Goal: Check status: Check status

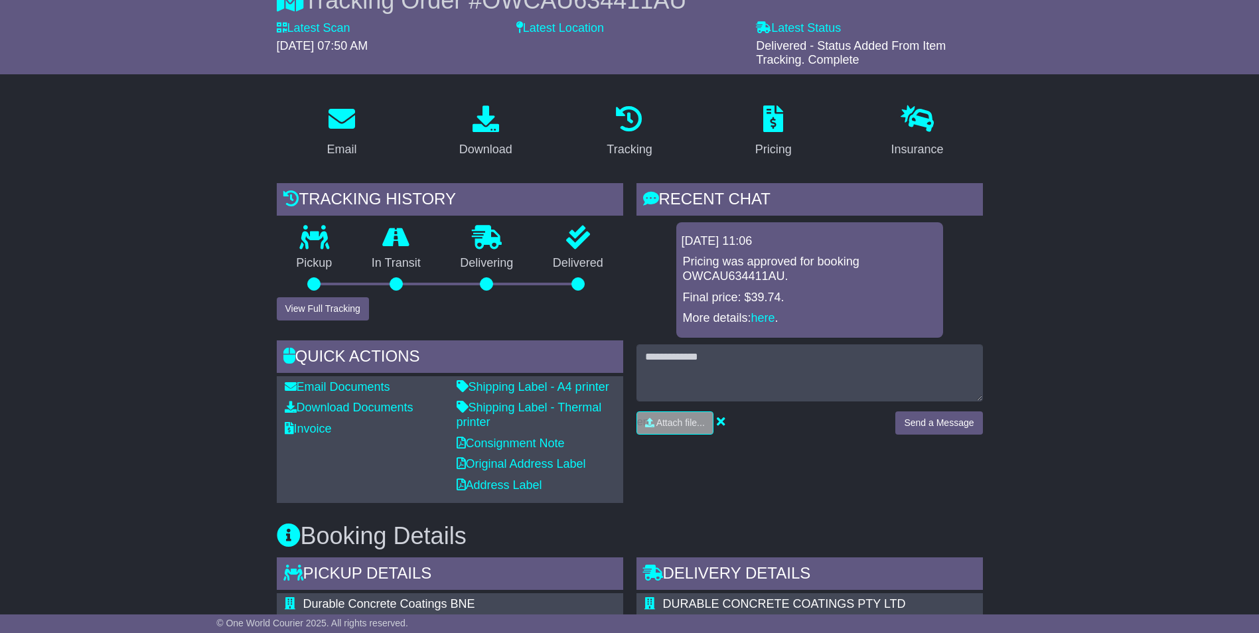
scroll to position [102, 0]
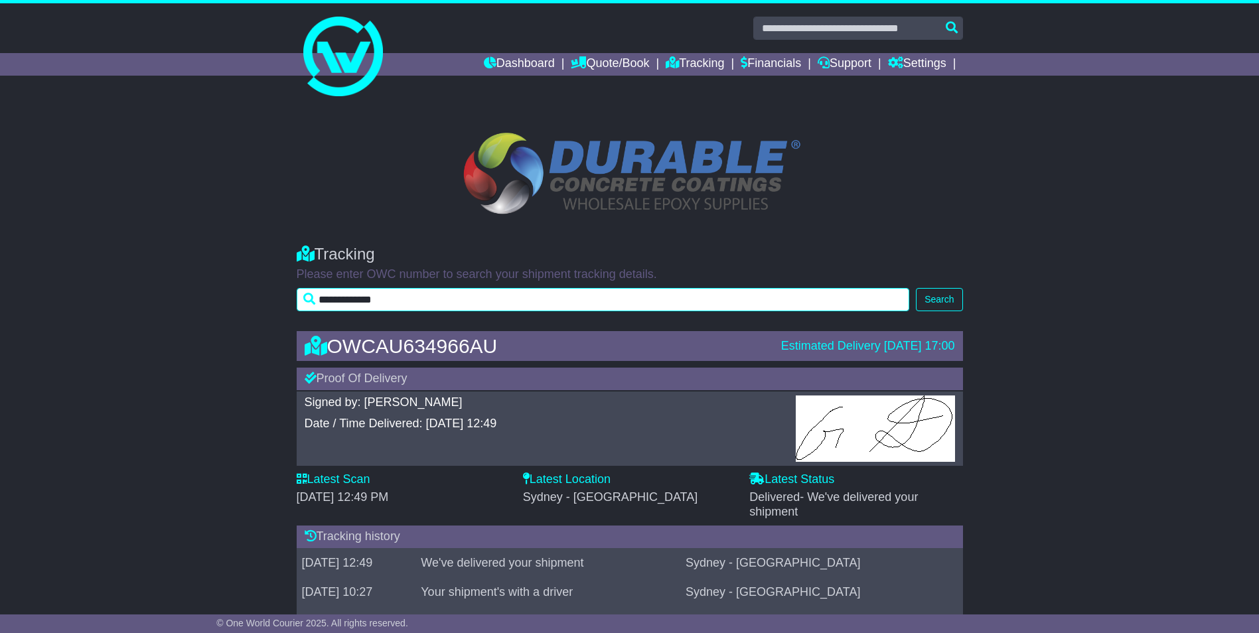
click at [454, 302] on input "**********" at bounding box center [603, 299] width 613 height 23
type input "**********"
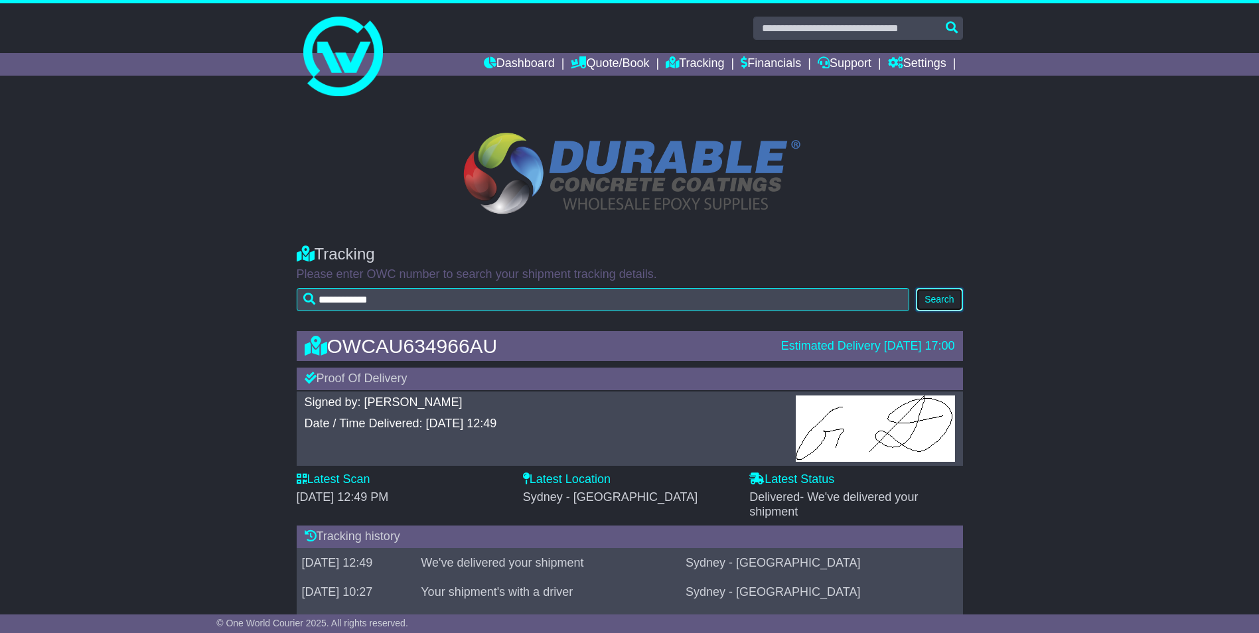
click at [937, 296] on button "Search" at bounding box center [939, 299] width 46 height 23
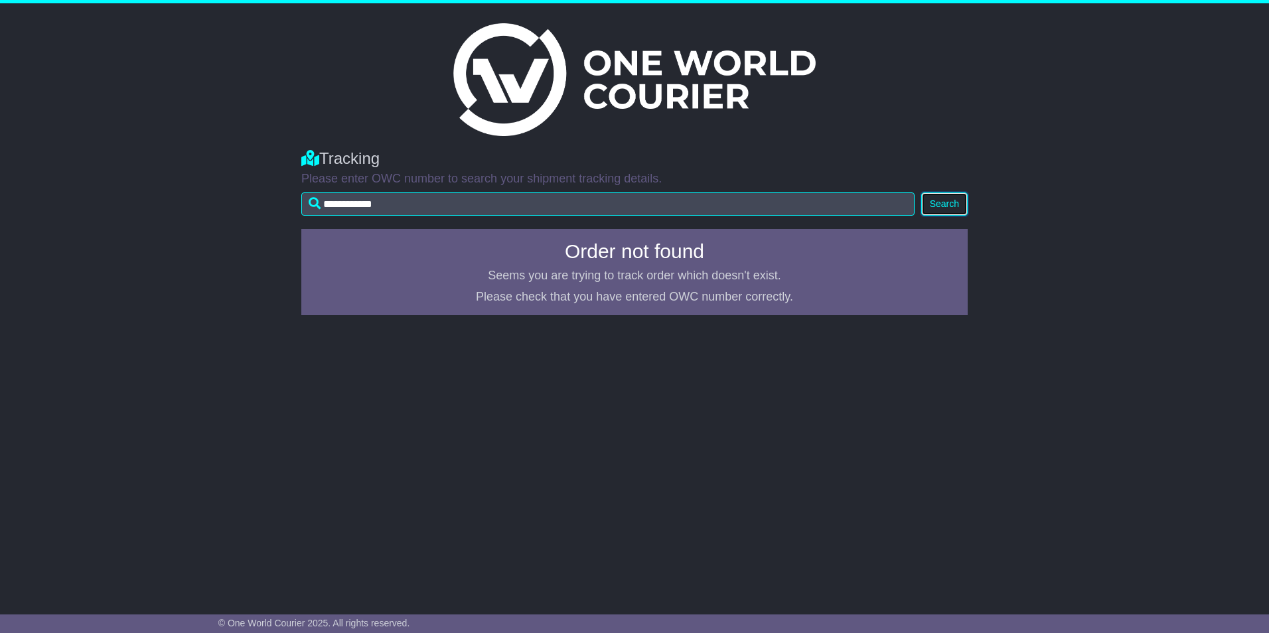
click at [955, 200] on button "Search" at bounding box center [944, 203] width 46 height 23
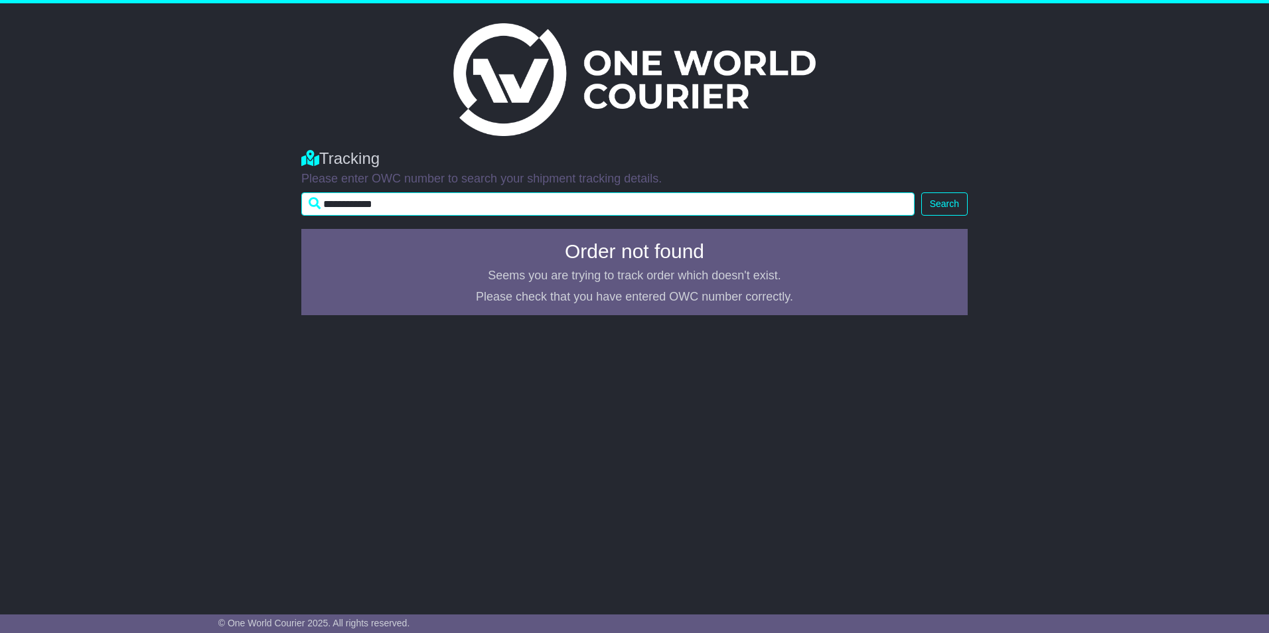
drag, startPoint x: 451, startPoint y: 210, endPoint x: 311, endPoint y: 206, distance: 140.1
click at [311, 206] on input "**********" at bounding box center [607, 203] width 613 height 23
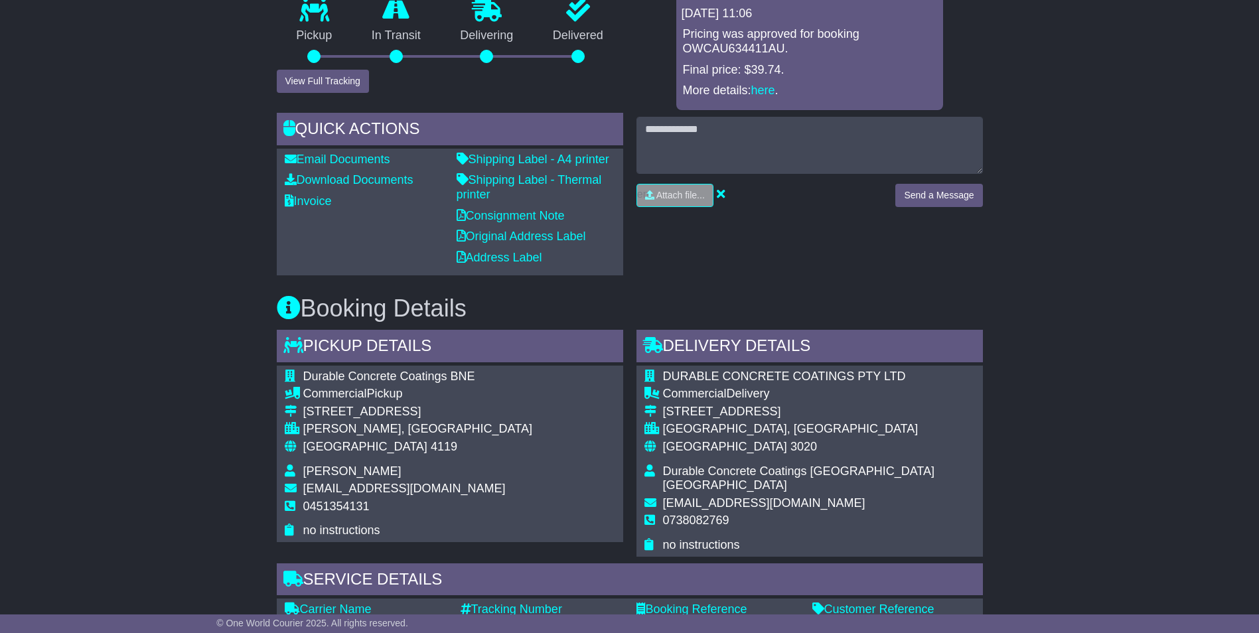
scroll to position [35, 0]
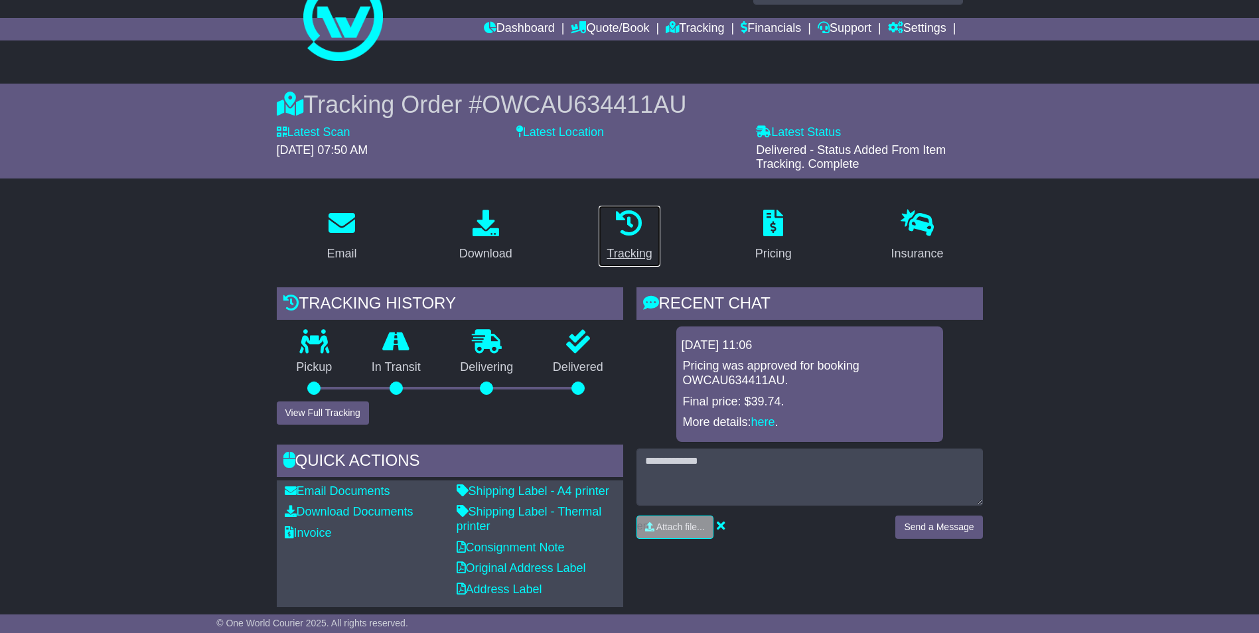
click at [627, 232] on icon at bounding box center [629, 223] width 27 height 27
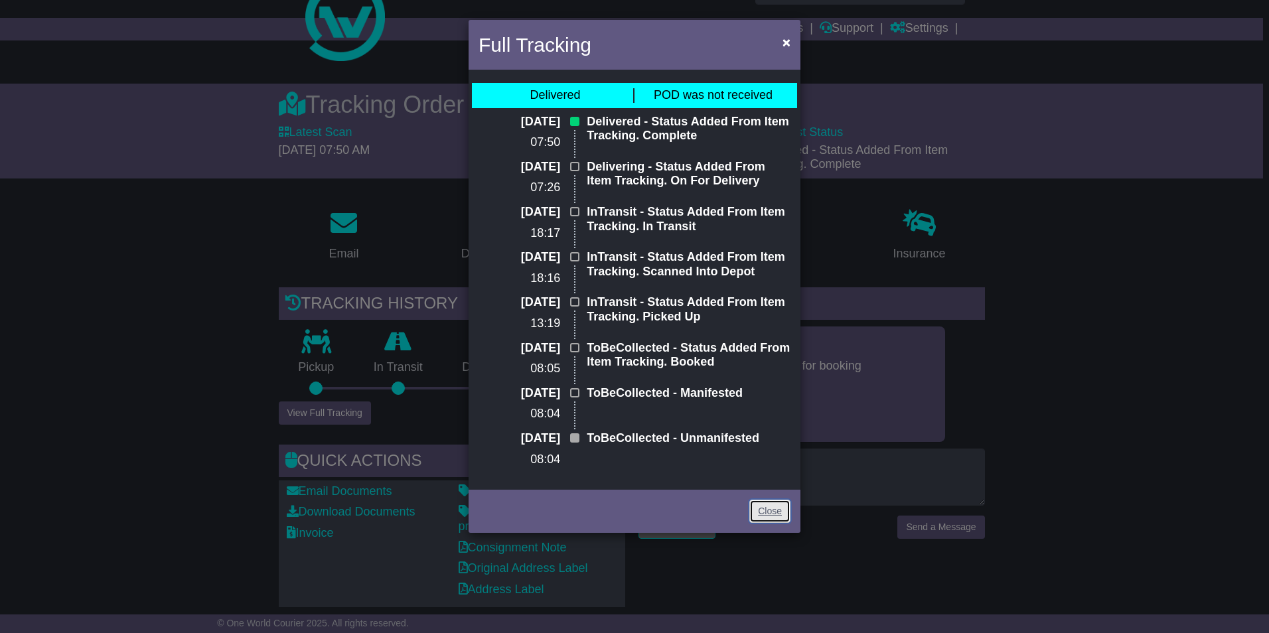
click at [766, 511] on link "Close" at bounding box center [769, 511] width 41 height 23
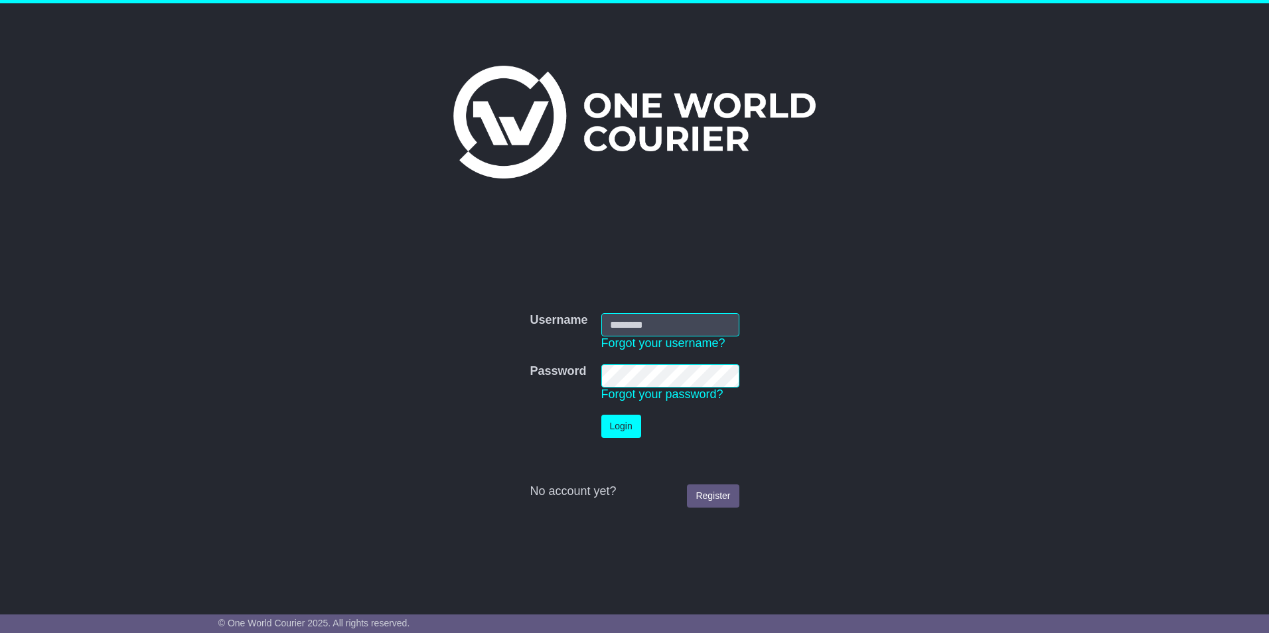
type input "**********"
click at [619, 425] on button "Login" at bounding box center [621, 426] width 40 height 23
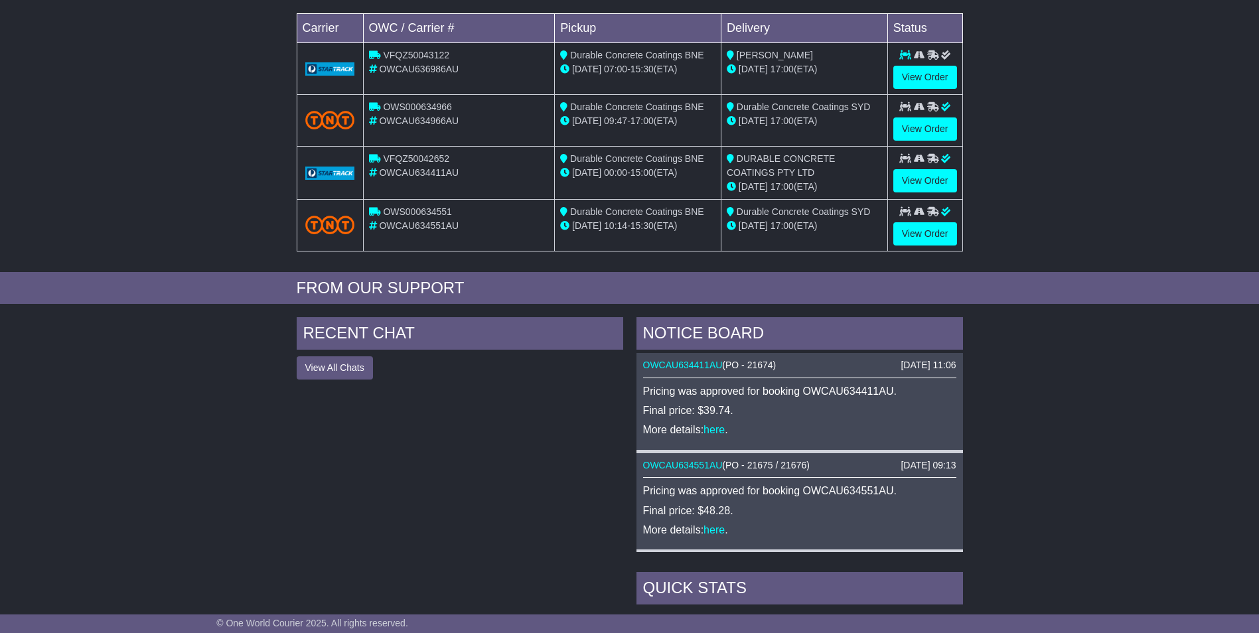
scroll to position [199, 0]
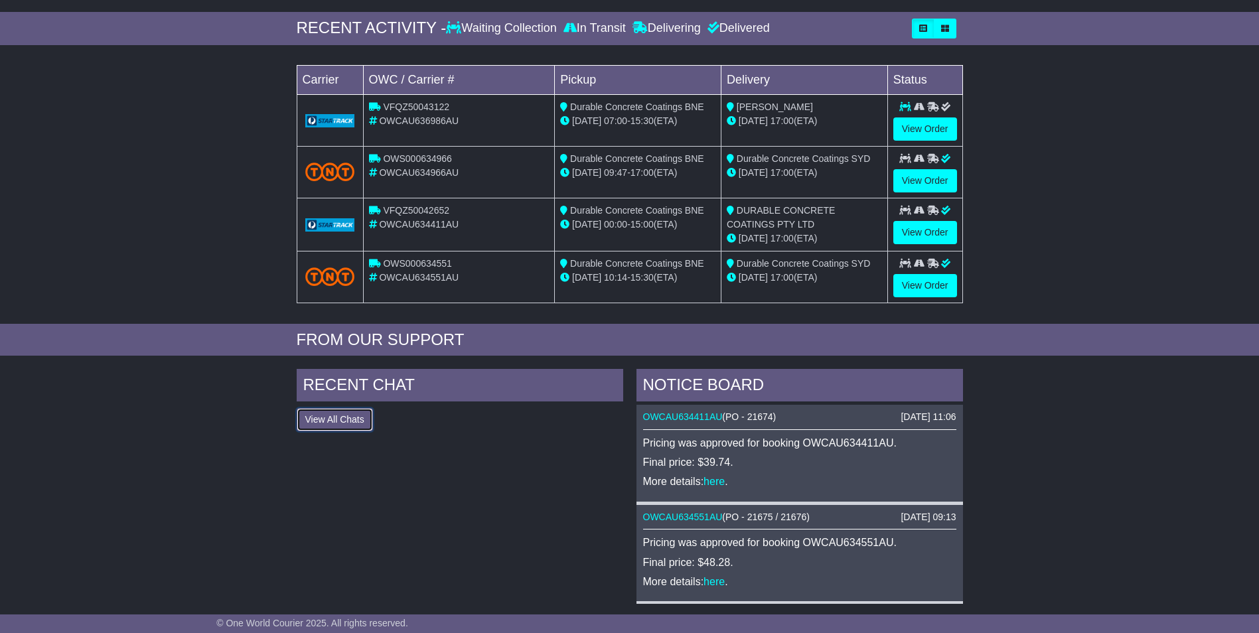
click at [327, 423] on button "View All Chats" at bounding box center [335, 419] width 76 height 23
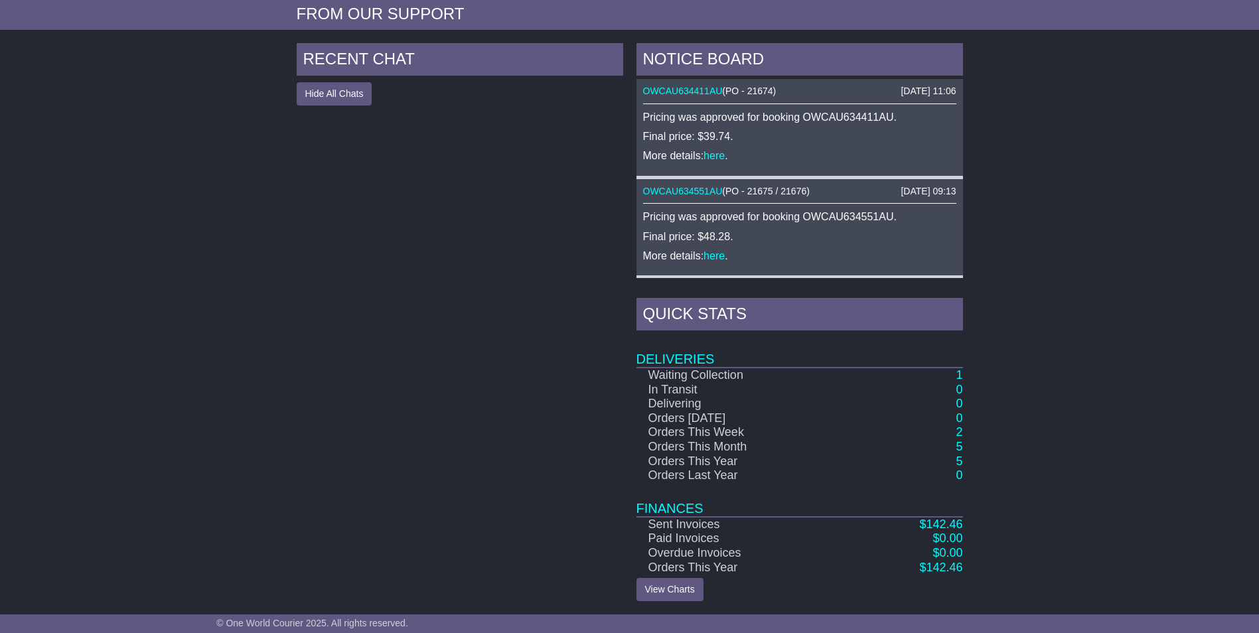
scroll to position [526, 0]
click at [960, 461] on link "5" at bounding box center [959, 459] width 7 height 13
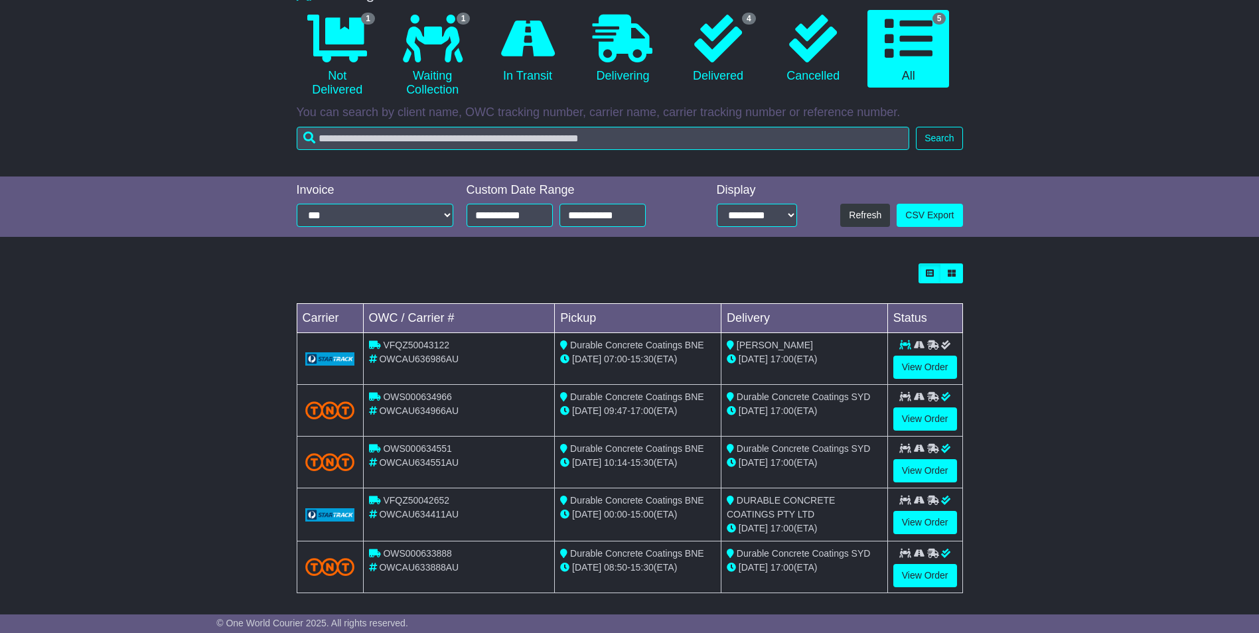
scroll to position [135, 0]
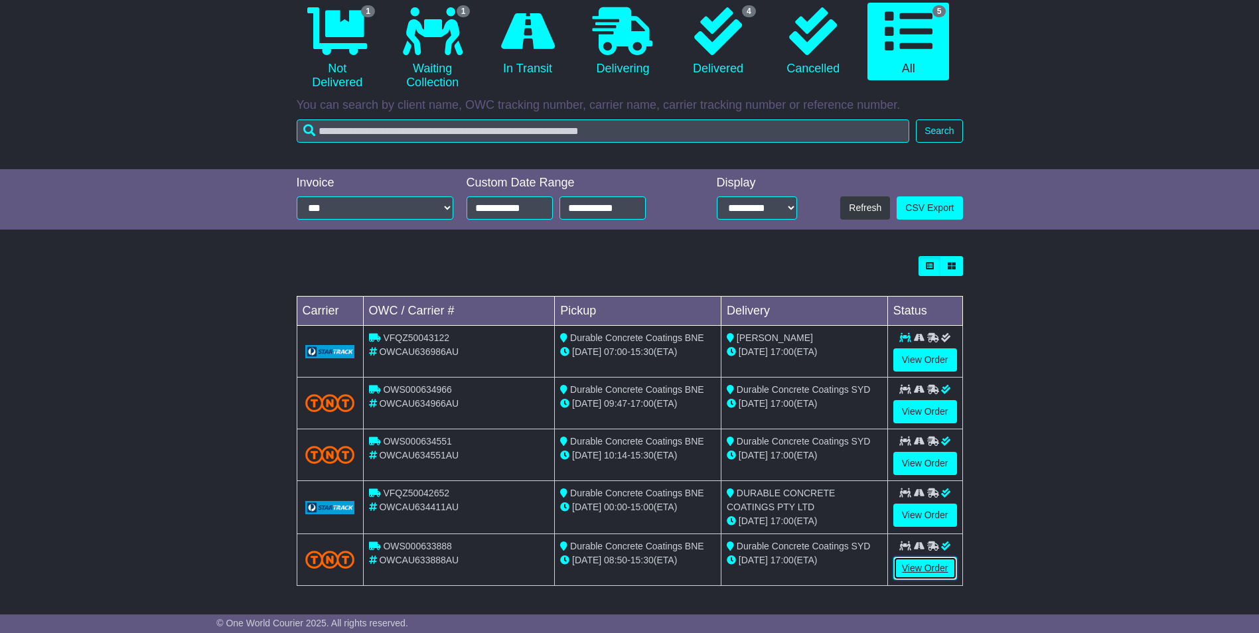
click at [928, 566] on link "View Order" at bounding box center [925, 568] width 64 height 23
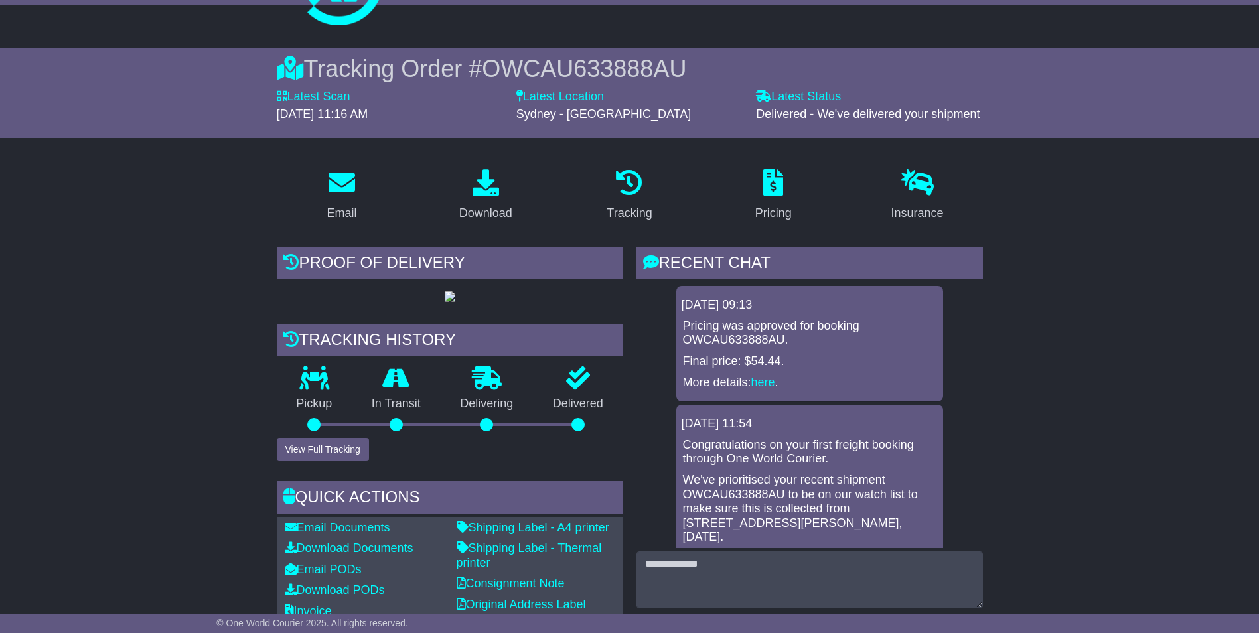
scroll to position [66, 0]
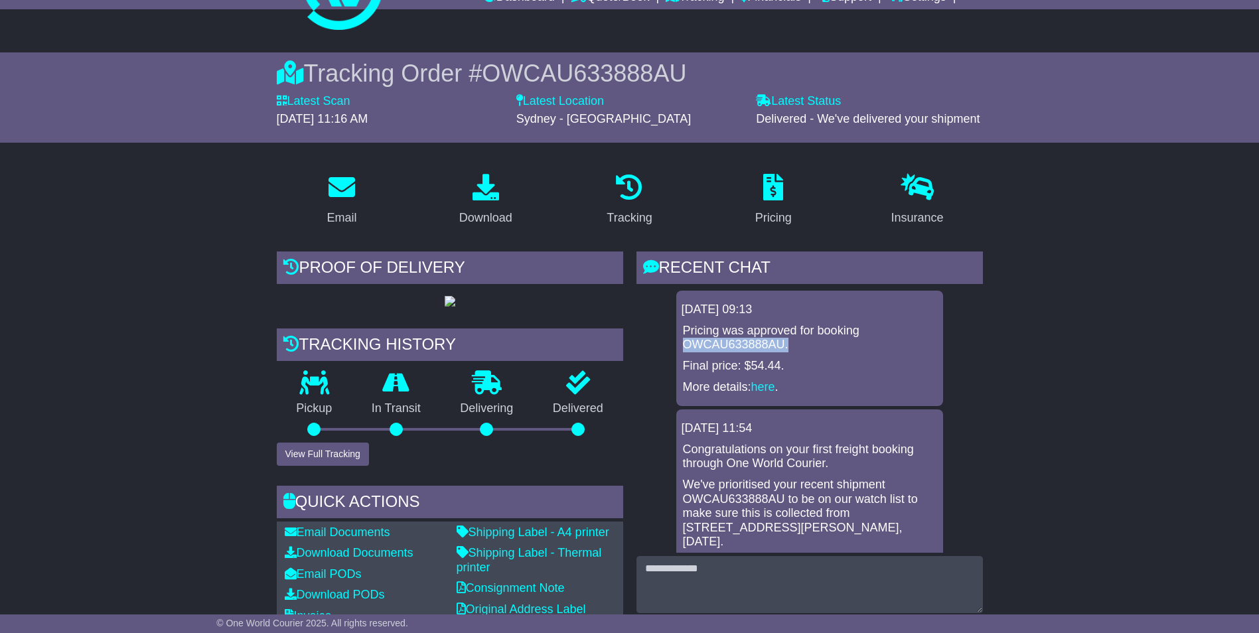
drag, startPoint x: 796, startPoint y: 346, endPoint x: 684, endPoint y: 345, distance: 111.5
click at [684, 345] on p "Pricing was approved for booking OWCAU633888AU." at bounding box center [810, 338] width 254 height 29
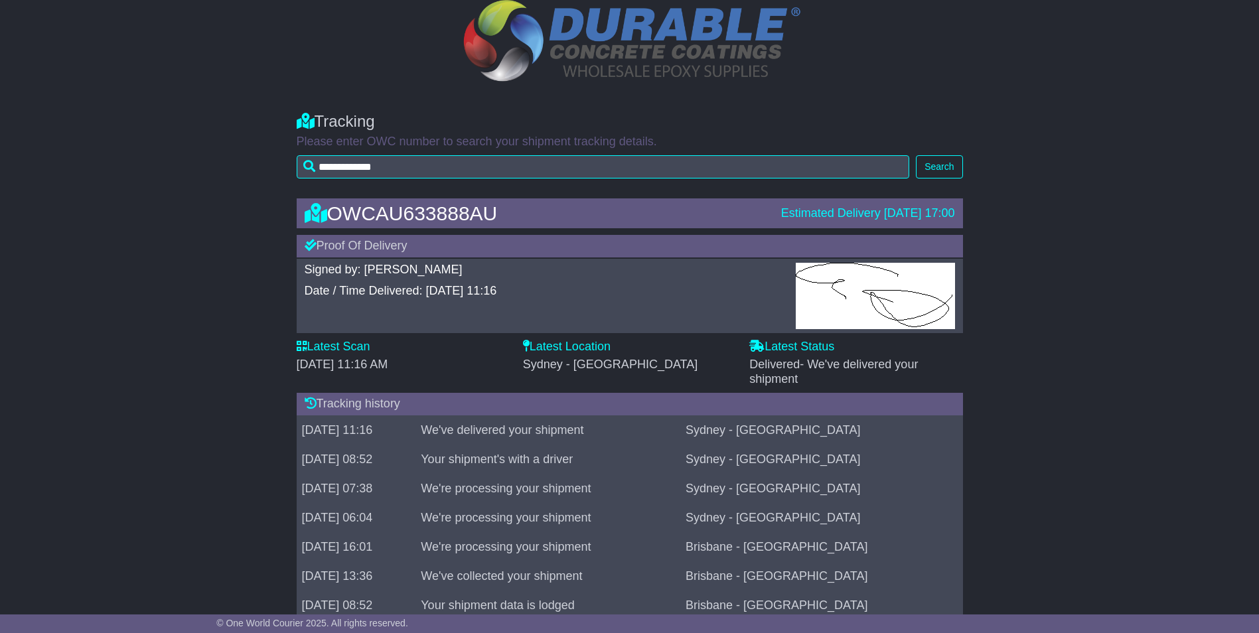
scroll to position [167, 0]
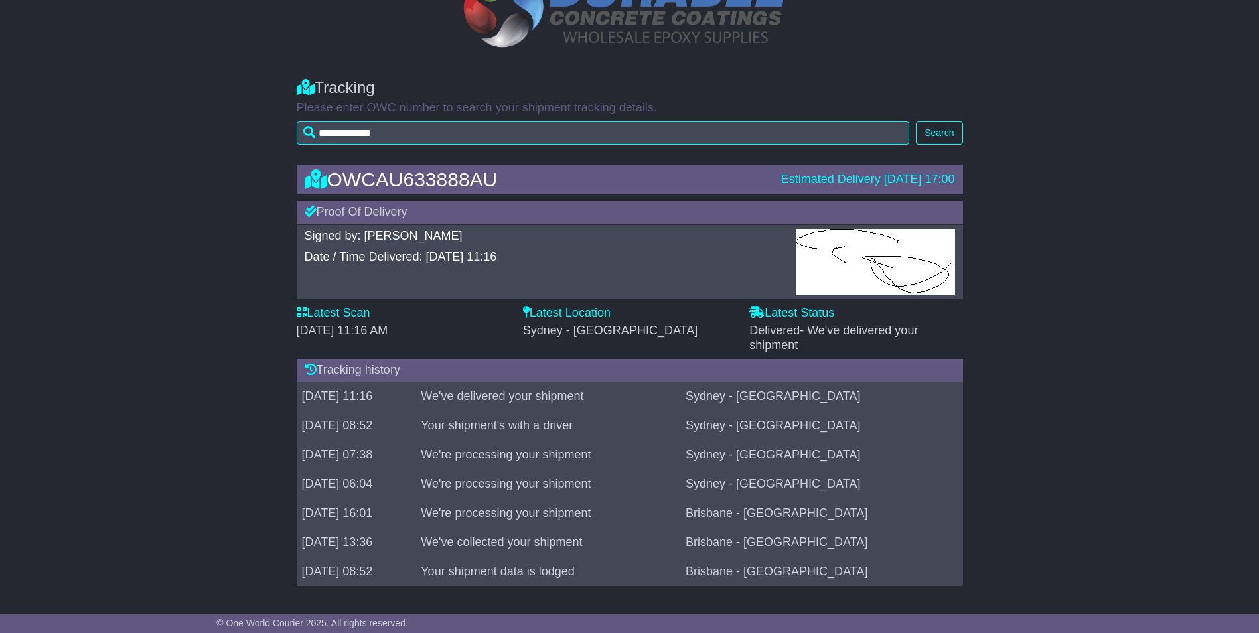
click at [909, 25] on col-sm-3 at bounding box center [629, 8] width 737 height 113
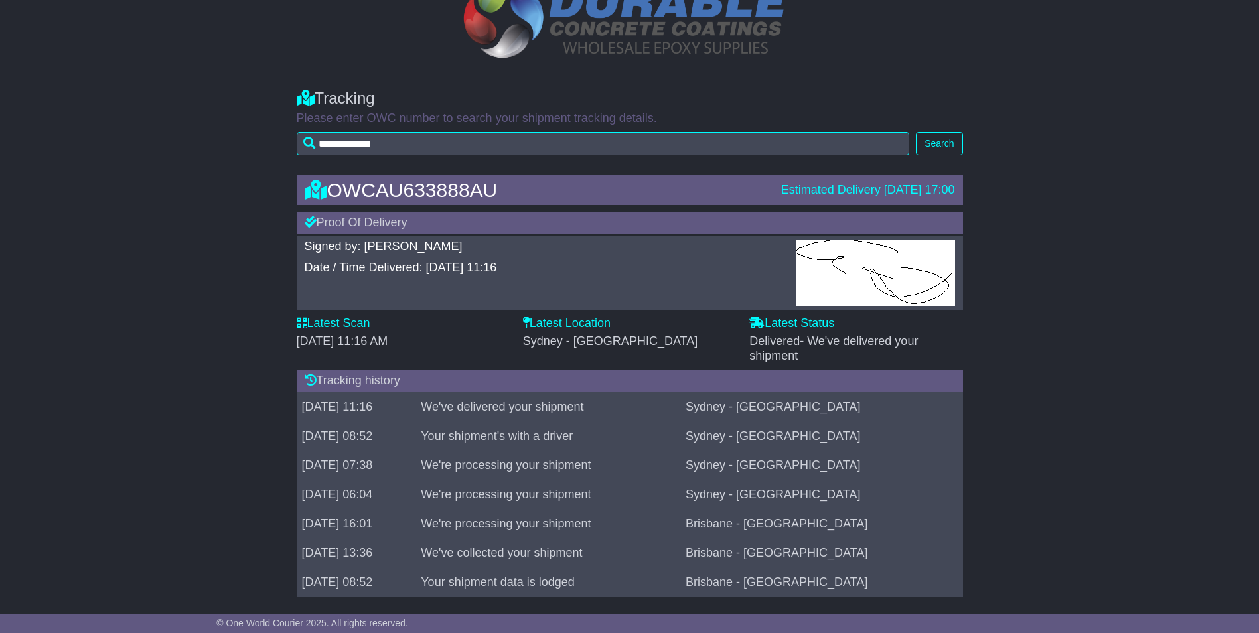
scroll to position [167, 0]
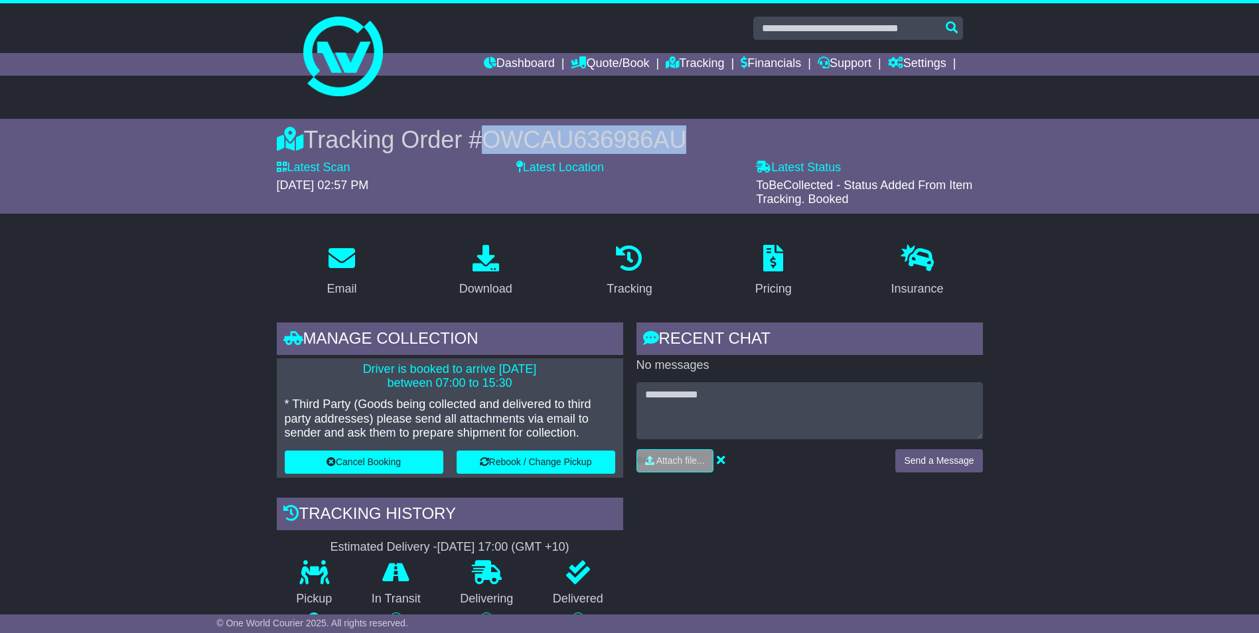
drag, startPoint x: 684, startPoint y: 145, endPoint x: 475, endPoint y: 132, distance: 209.4
click at [475, 132] on div "Tracking Order # OWCAU636986AU" at bounding box center [630, 139] width 706 height 29
copy div "# OWCAU636986AU"
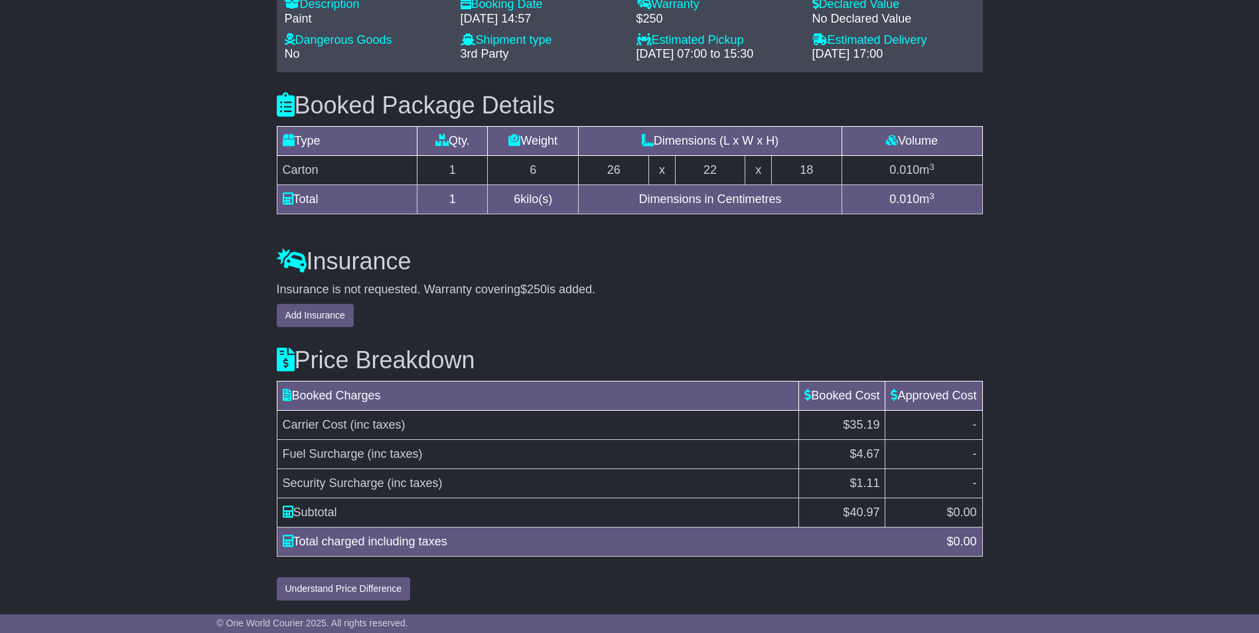
scroll to position [1190, 0]
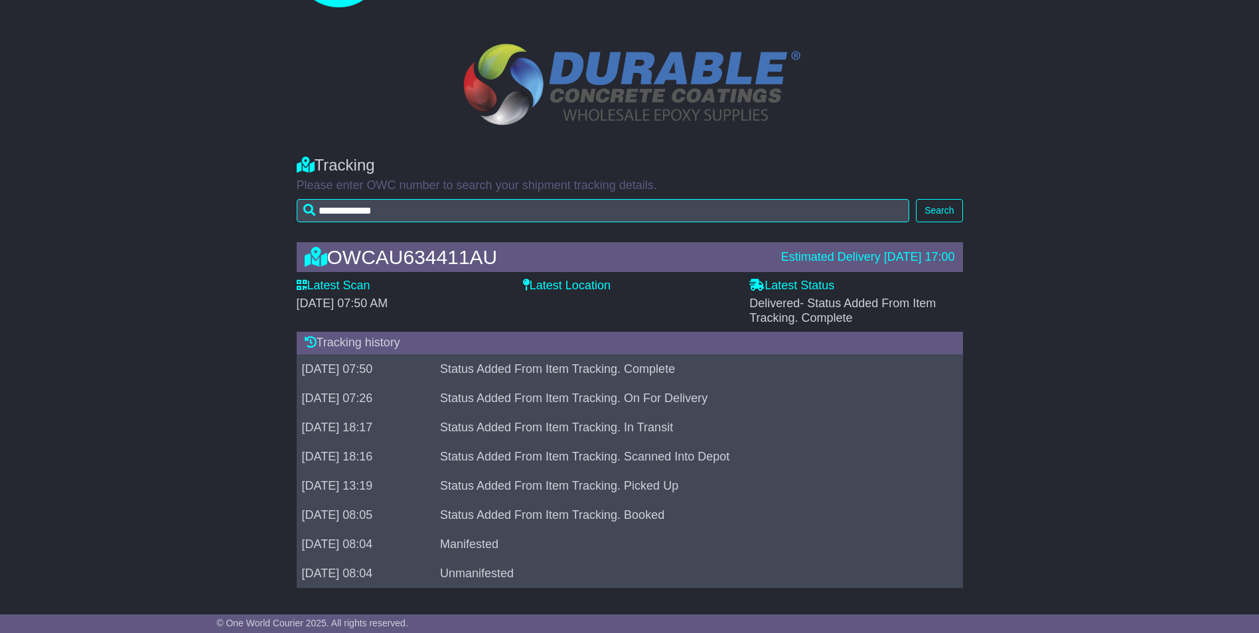
scroll to position [91, 0]
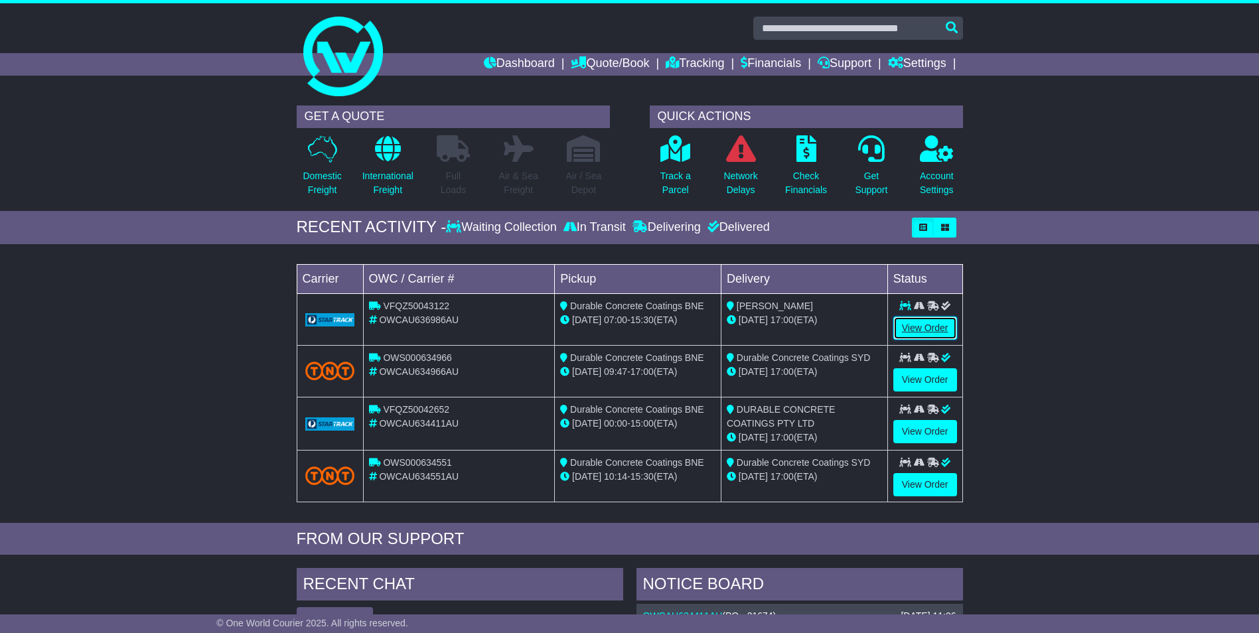
click at [920, 326] on link "View Order" at bounding box center [925, 328] width 64 height 23
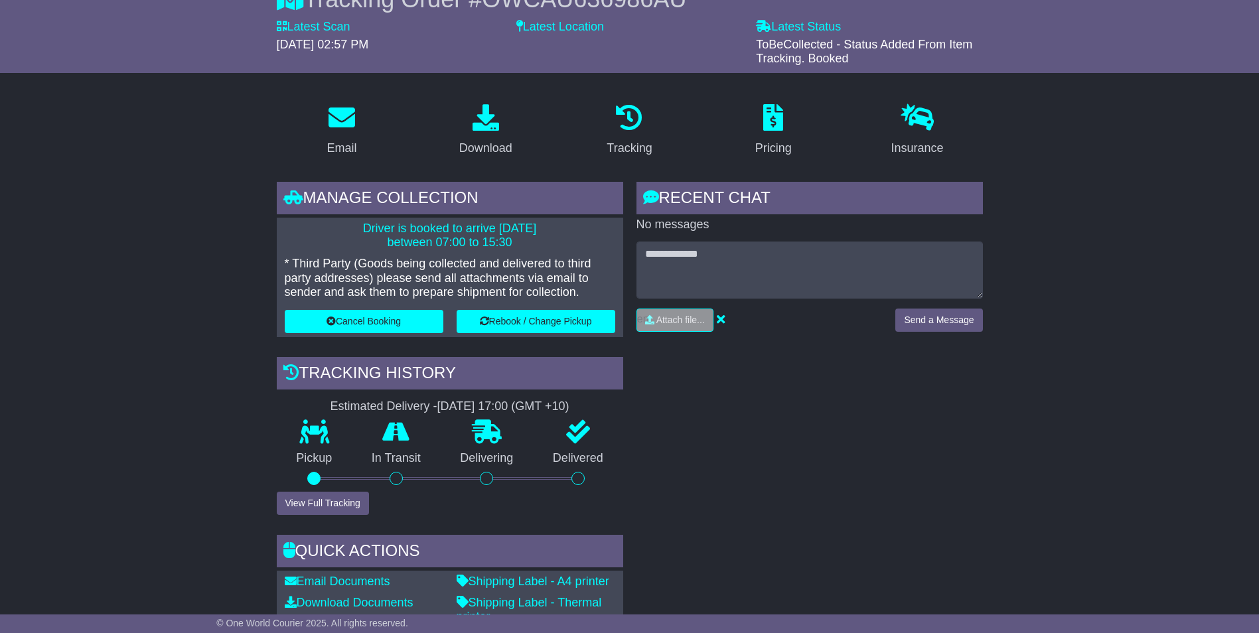
scroll to position [66, 0]
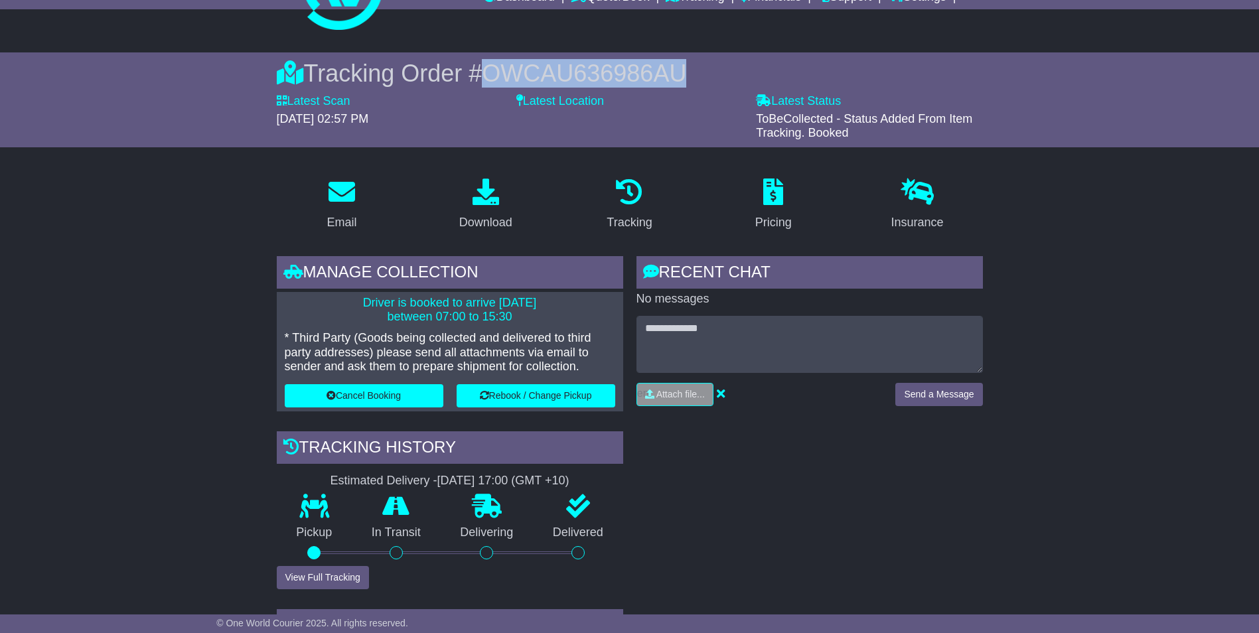
drag, startPoint x: 688, startPoint y: 76, endPoint x: 472, endPoint y: 71, distance: 216.4
click at [472, 71] on div "Tracking Order # OWCAU636986AU" at bounding box center [630, 73] width 706 height 29
copy div "# OWCAU636986AU"
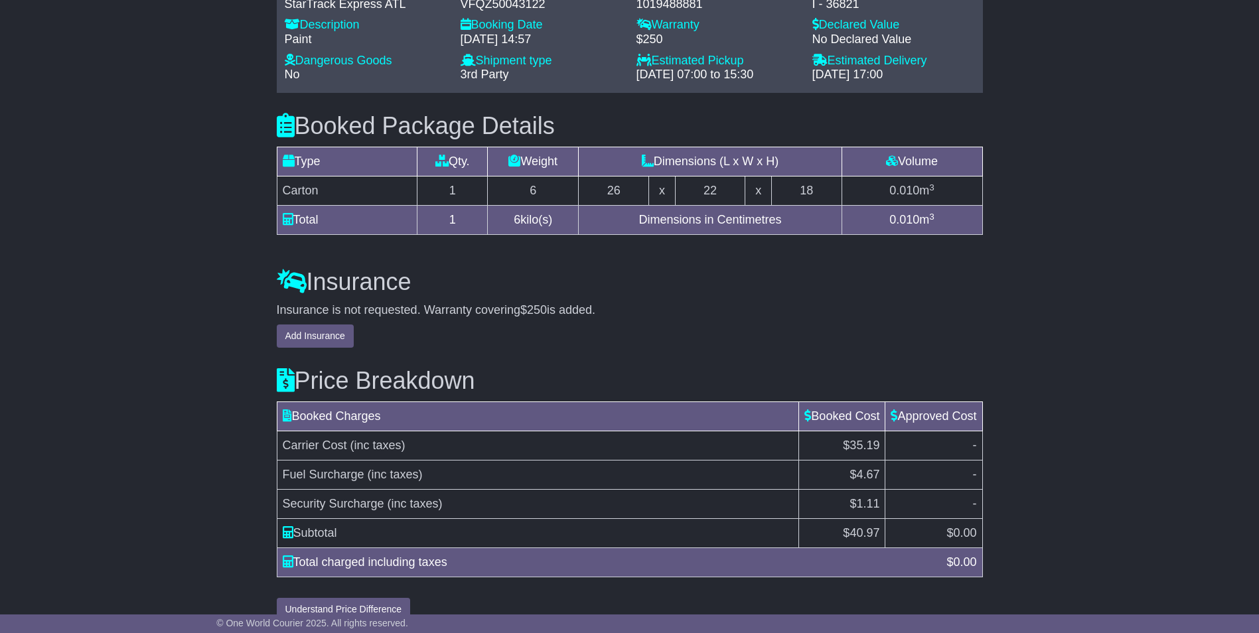
scroll to position [1190, 0]
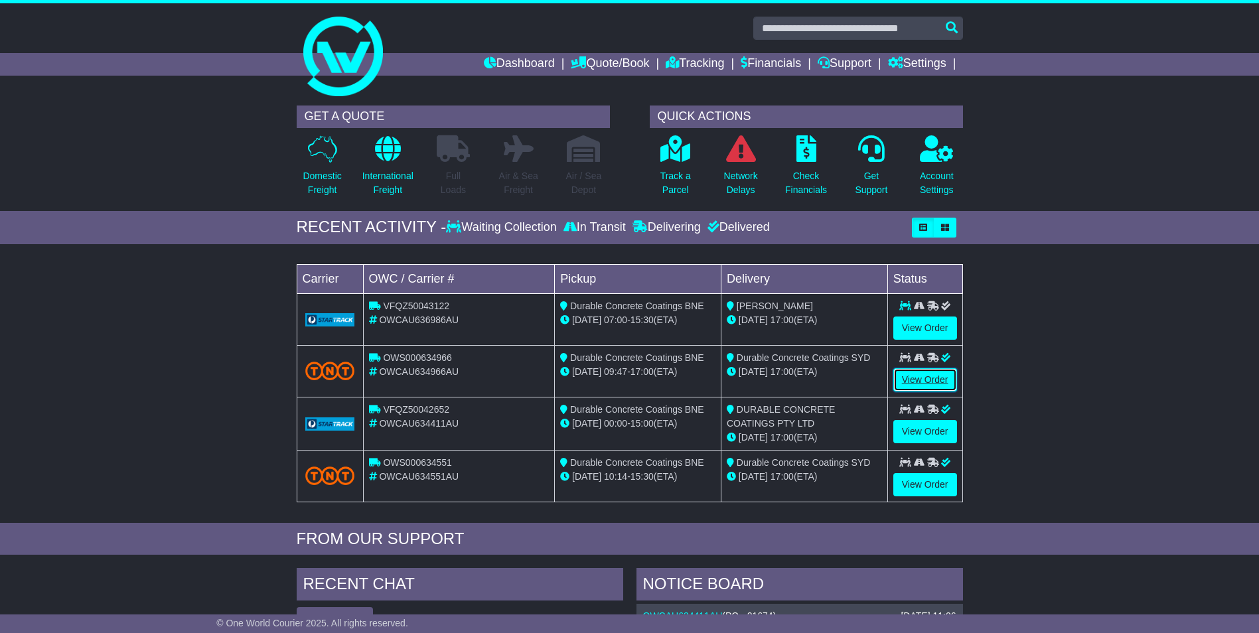
click at [925, 374] on link "View Order" at bounding box center [925, 379] width 64 height 23
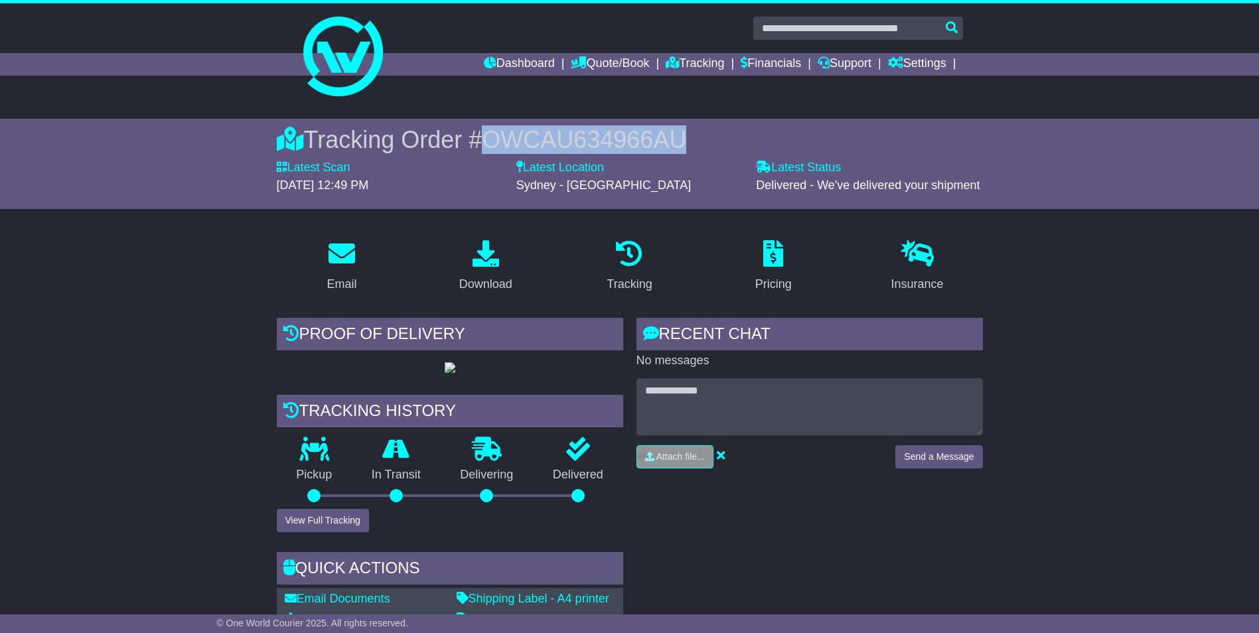
drag, startPoint x: 688, startPoint y: 139, endPoint x: 489, endPoint y: 141, distance: 199.1
click at [489, 141] on div "Tracking Order # OWCAU634966AU" at bounding box center [630, 139] width 706 height 29
copy span "OWCAU634966AU"
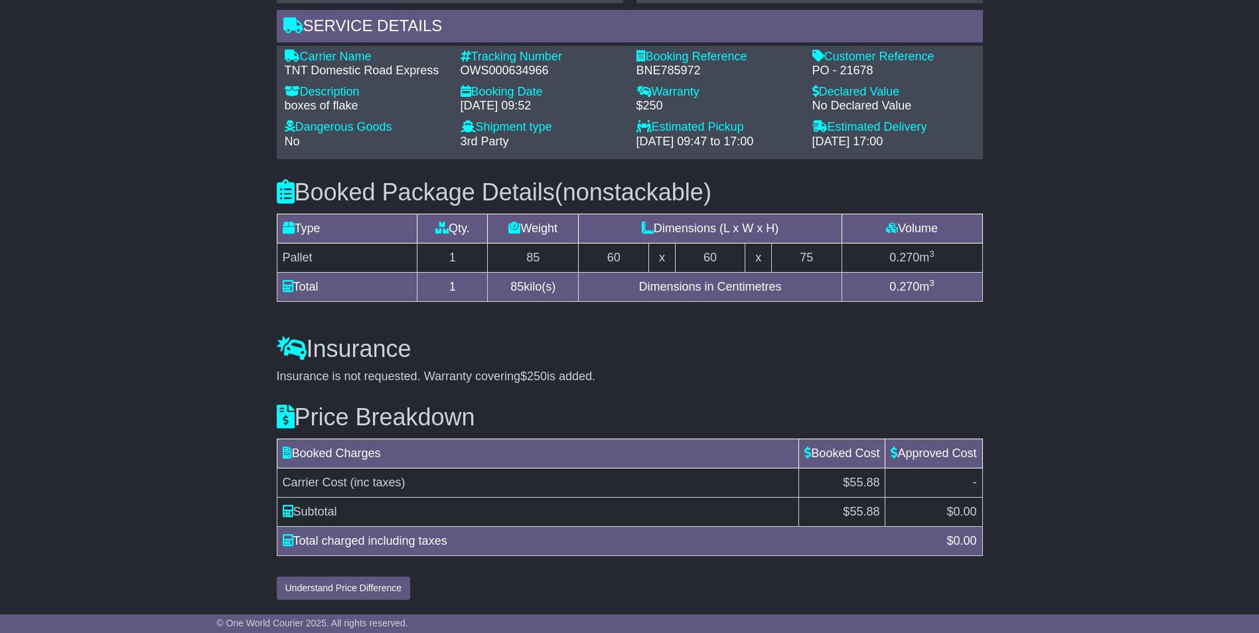
scroll to position [1030, 0]
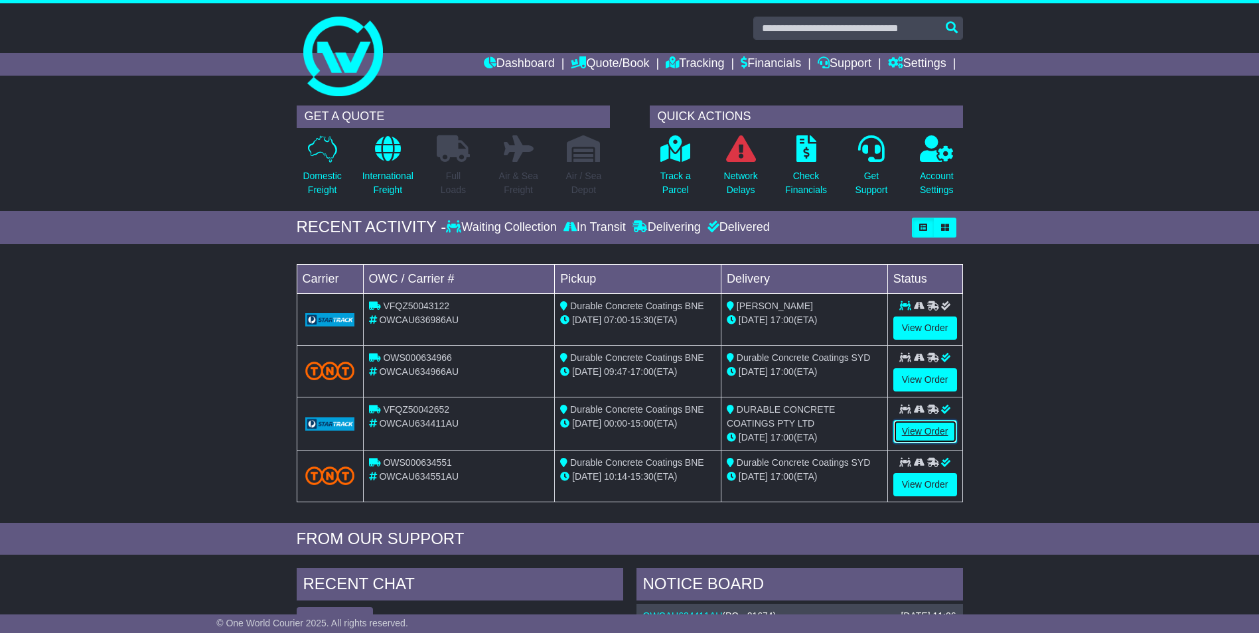
click at [913, 430] on link "View Order" at bounding box center [925, 431] width 64 height 23
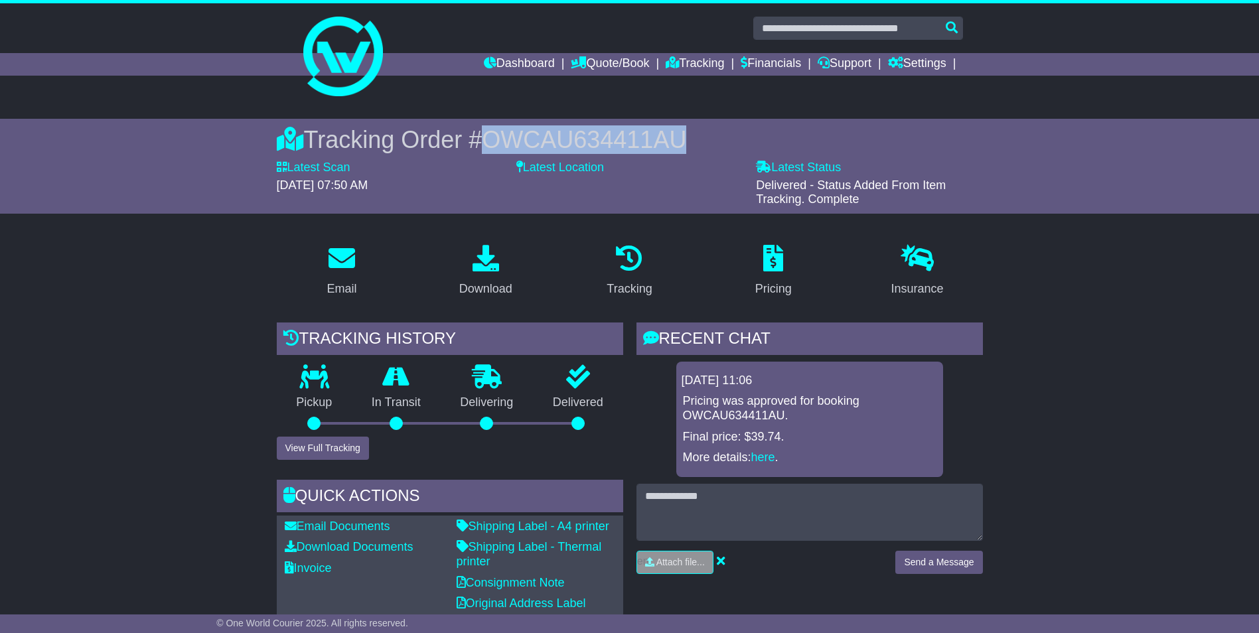
drag, startPoint x: 696, startPoint y: 138, endPoint x: 484, endPoint y: 141, distance: 212.4
click at [484, 141] on div "Tracking Order # OWCAU634411AU" at bounding box center [630, 139] width 706 height 29
copy span "OWCAU634411AU"
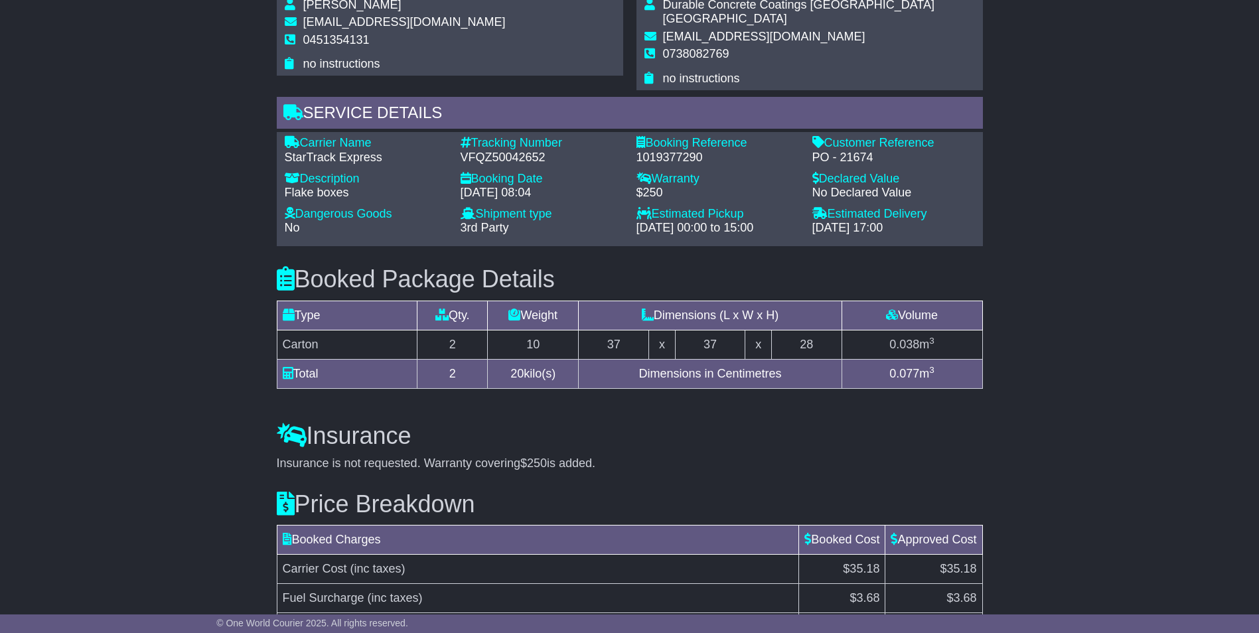
scroll to position [964, 0]
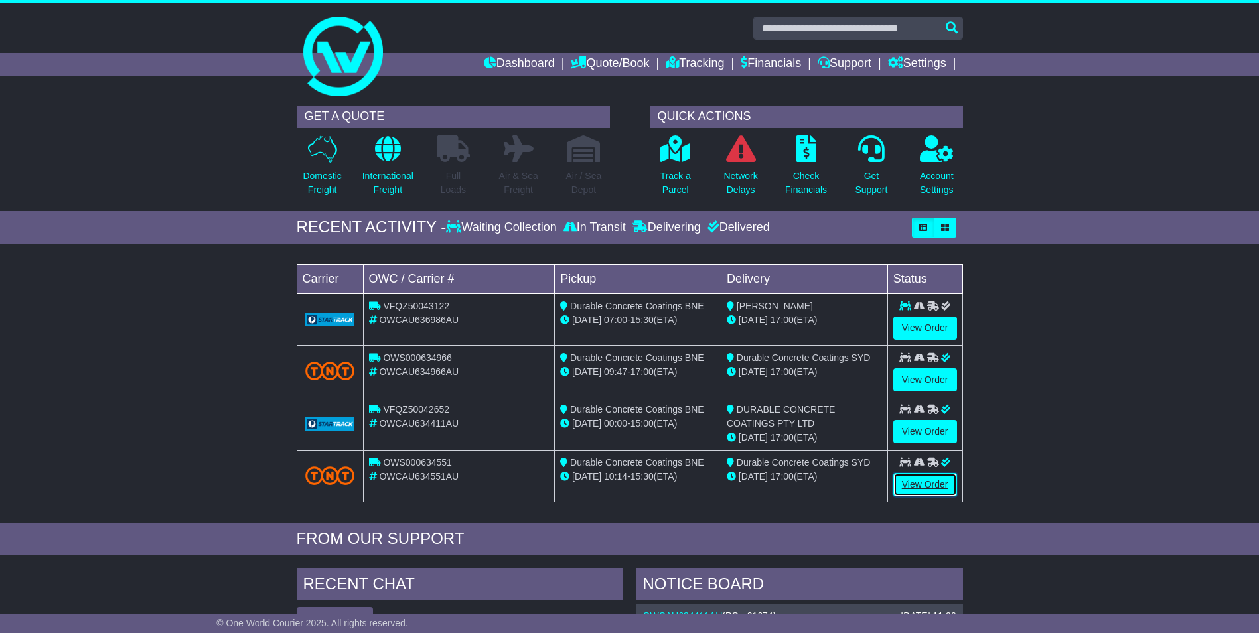
click at [923, 479] on link "View Order" at bounding box center [925, 484] width 64 height 23
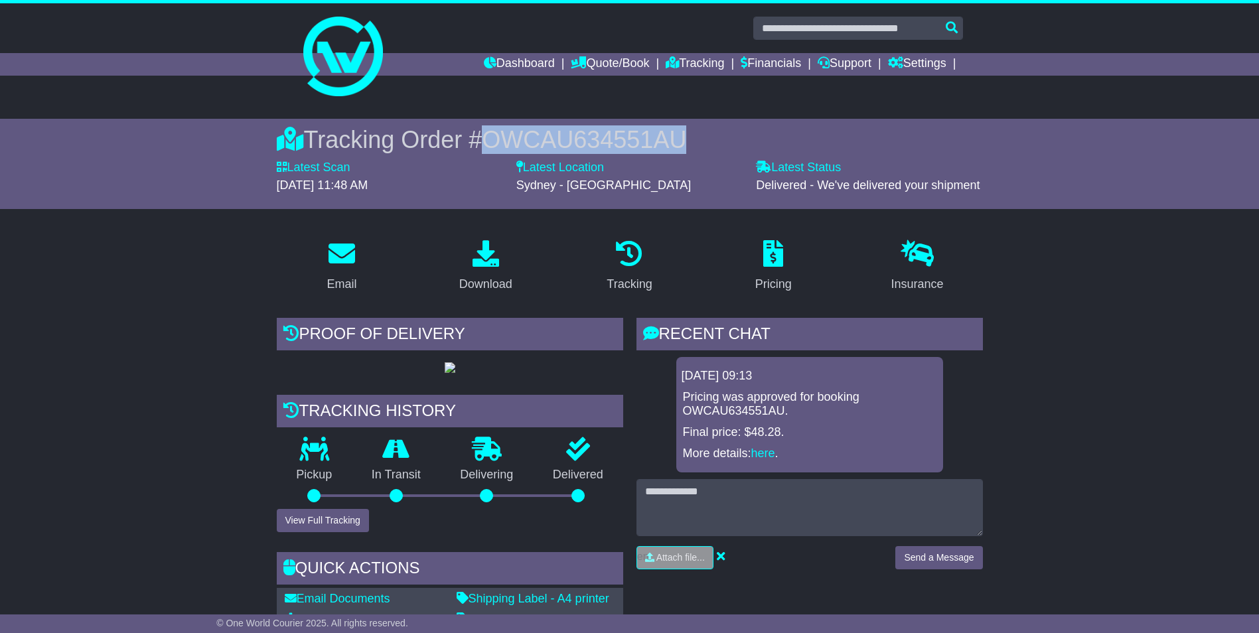
drag, startPoint x: 690, startPoint y: 135, endPoint x: 489, endPoint y: 136, distance: 201.1
click at [489, 136] on div "Tracking Order # OWCAU634551AU" at bounding box center [630, 139] width 706 height 29
copy span "OWCAU634551AU"
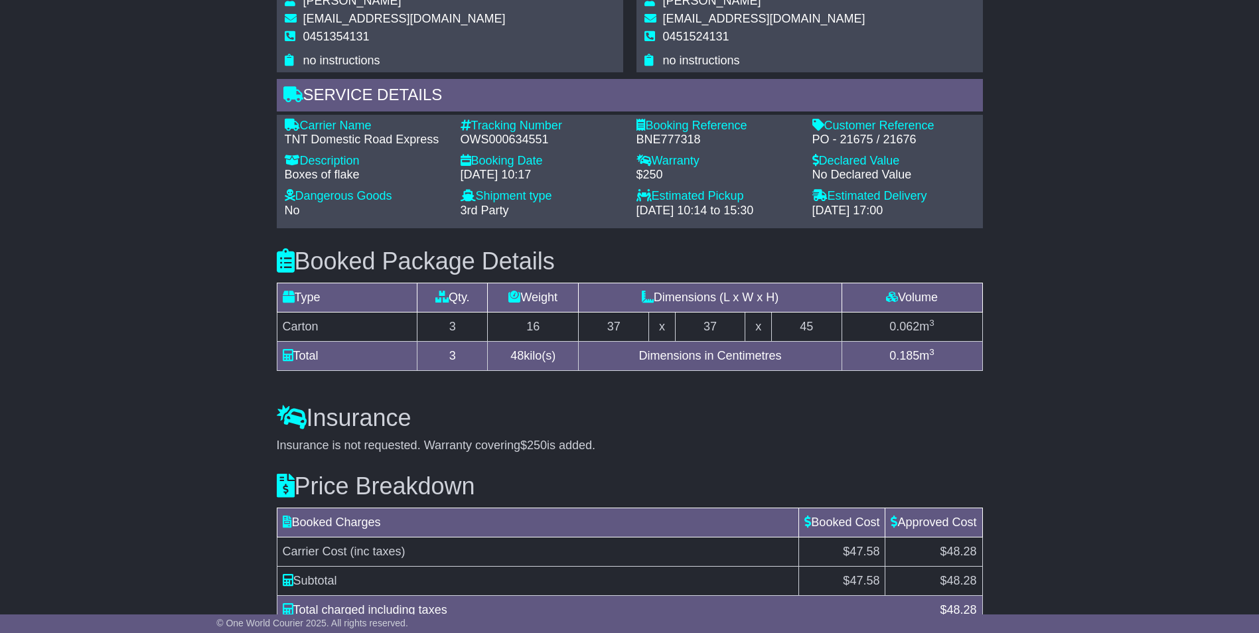
scroll to position [1030, 0]
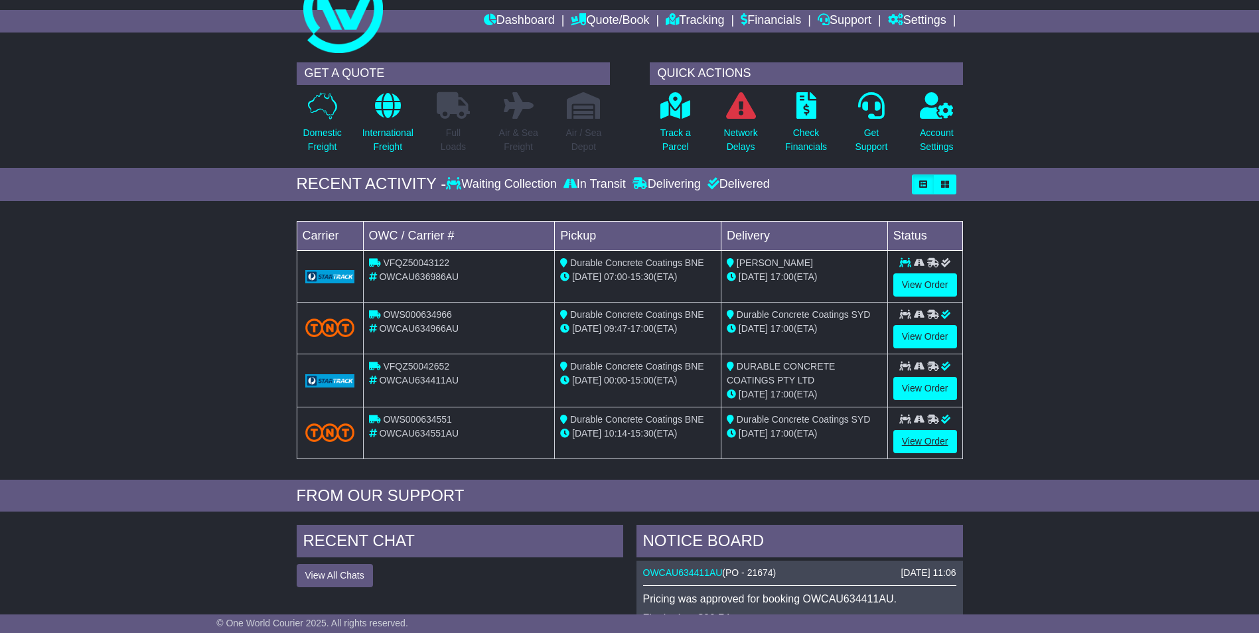
scroll to position [66, 0]
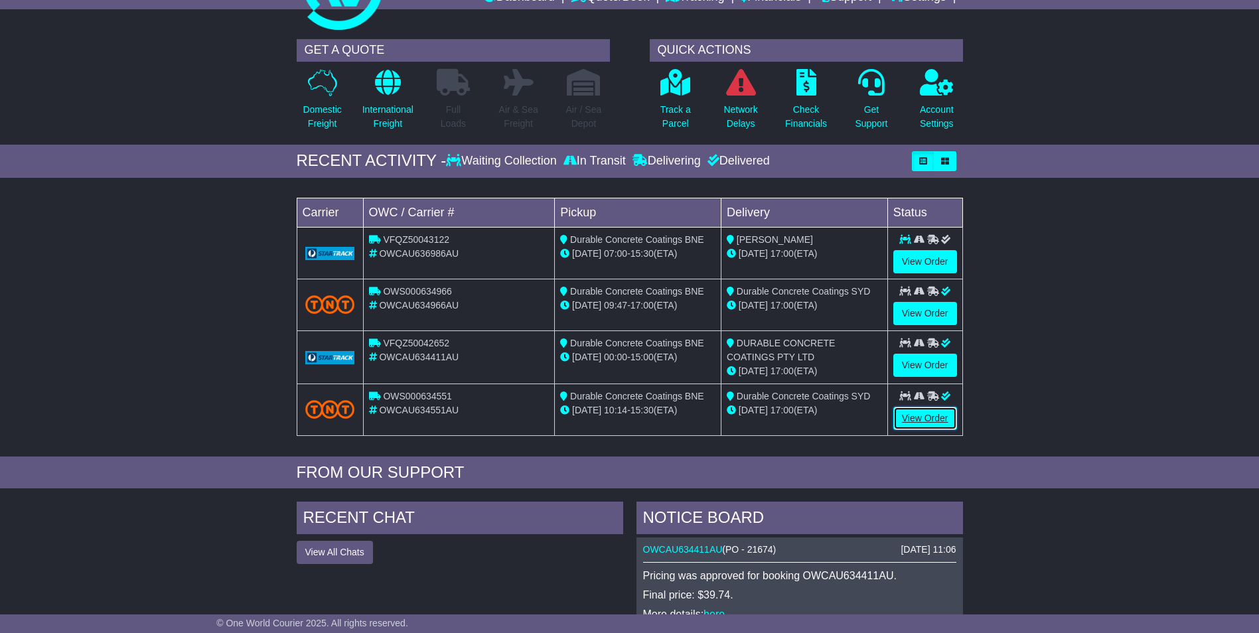
click at [934, 411] on link "View Order" at bounding box center [925, 418] width 64 height 23
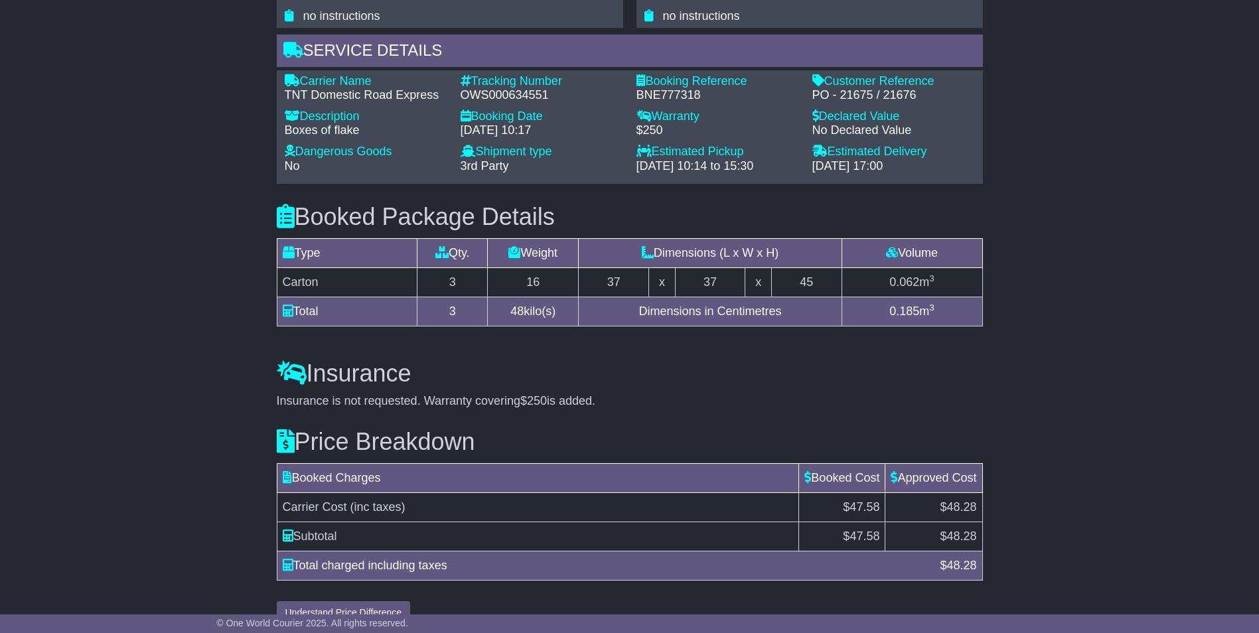
scroll to position [1030, 0]
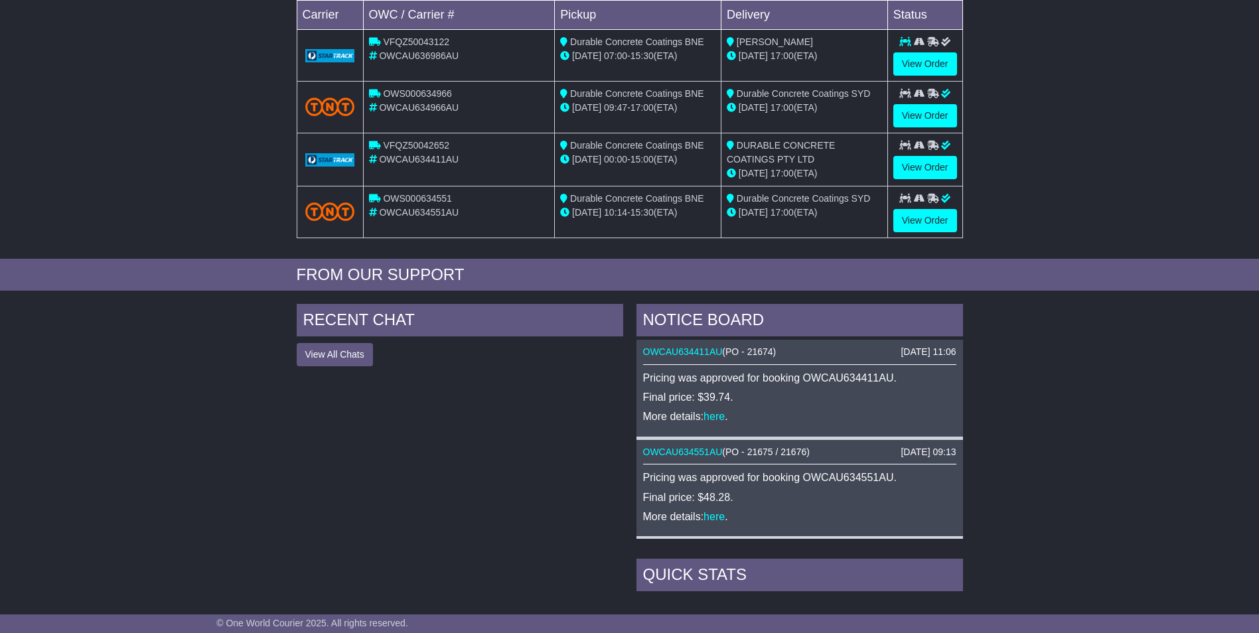
scroll to position [265, 0]
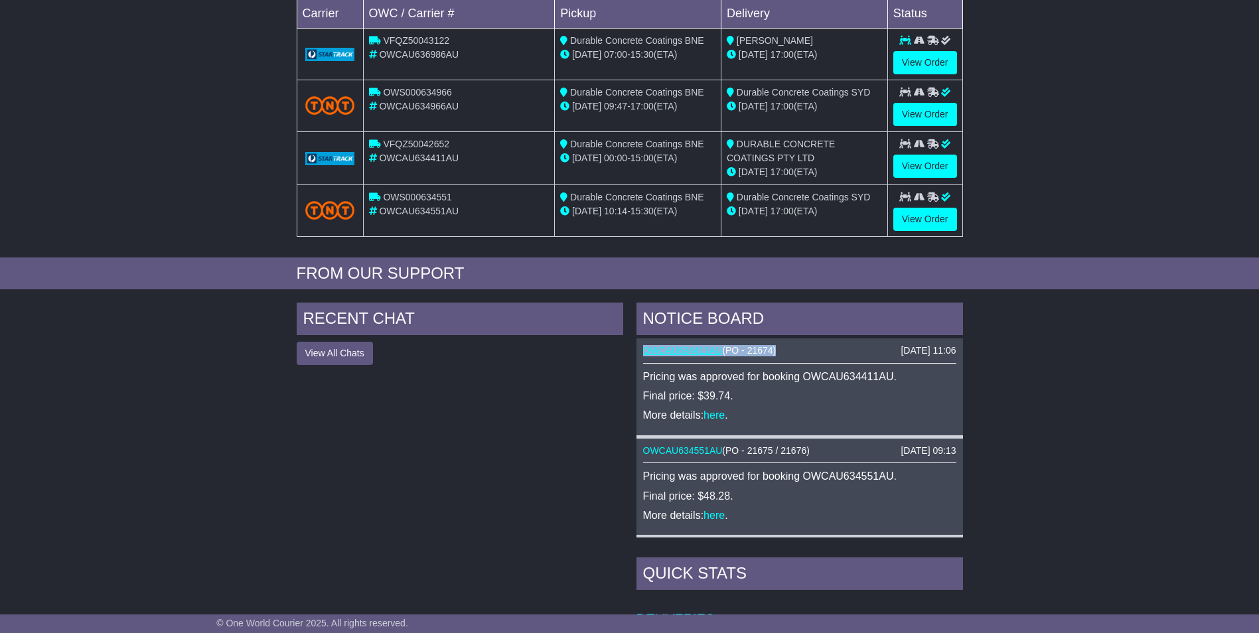
drag, startPoint x: 784, startPoint y: 352, endPoint x: 643, endPoint y: 347, distance: 141.4
click at [643, 347] on div "OWCAU634411AU ( PO - 21674 )" at bounding box center [799, 350] width 313 height 11
copy div "OWCAU634411AU ( PO - 21674 )"
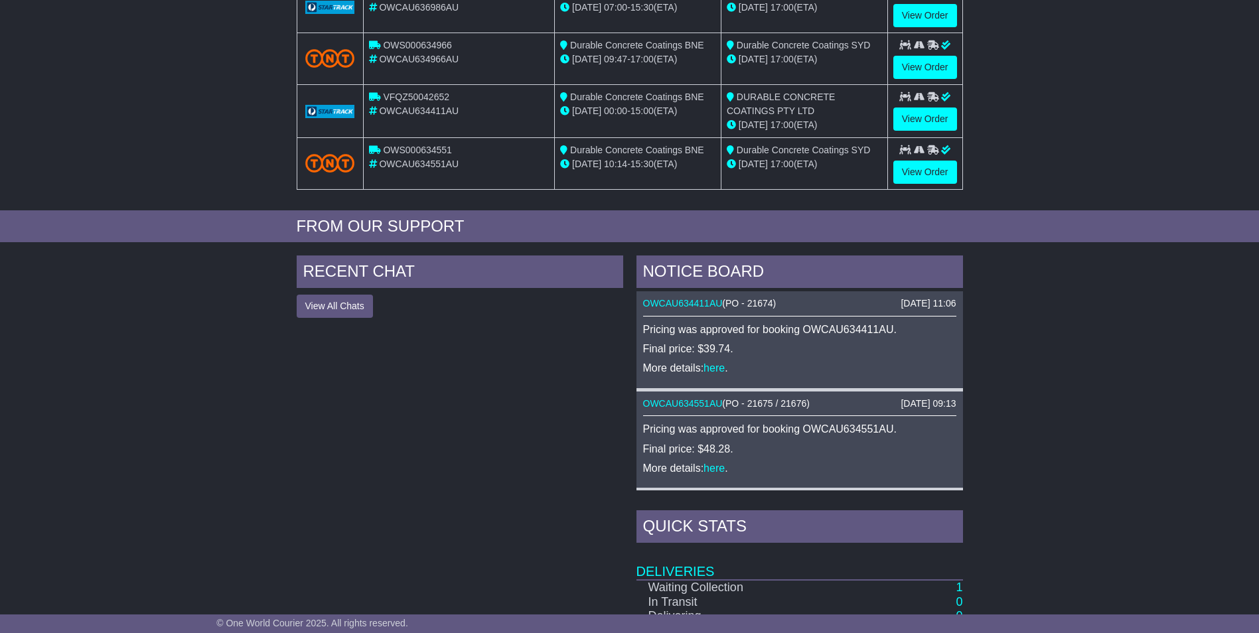
scroll to position [332, 0]
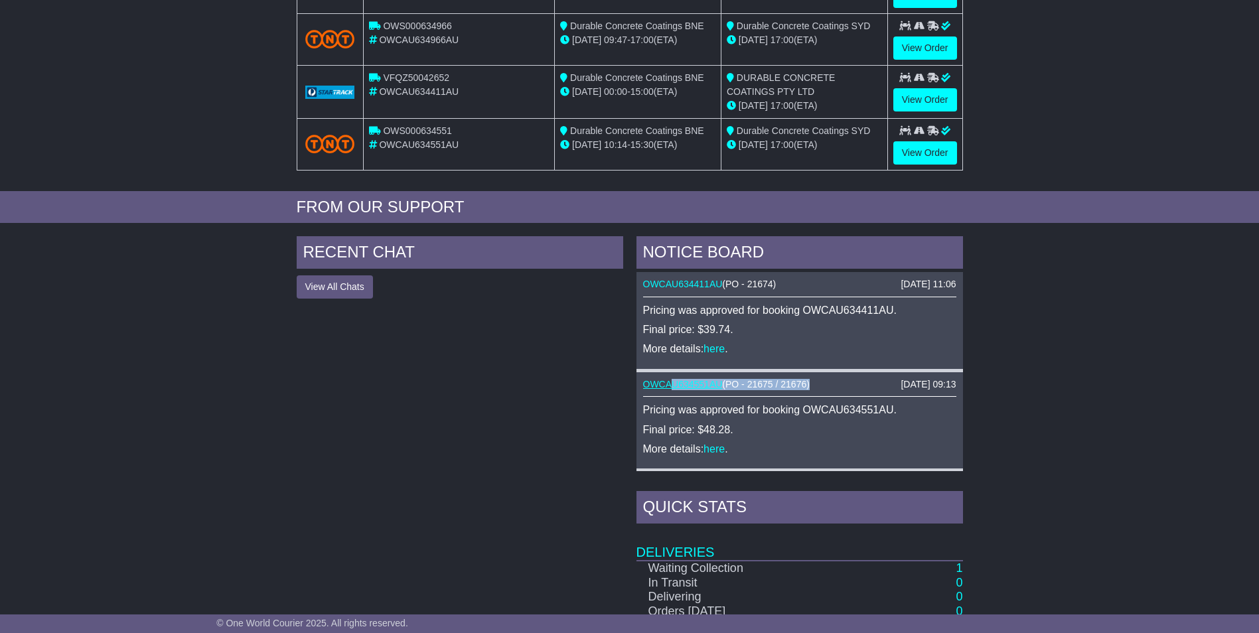
drag, startPoint x: 822, startPoint y: 387, endPoint x: 670, endPoint y: 388, distance: 152.6
click at [670, 388] on div "OWCAU634551AU ( PO - 21675 / 21676 )" at bounding box center [799, 384] width 313 height 11
copy div "U634551AU ( PO - 21675 / 21676 )"
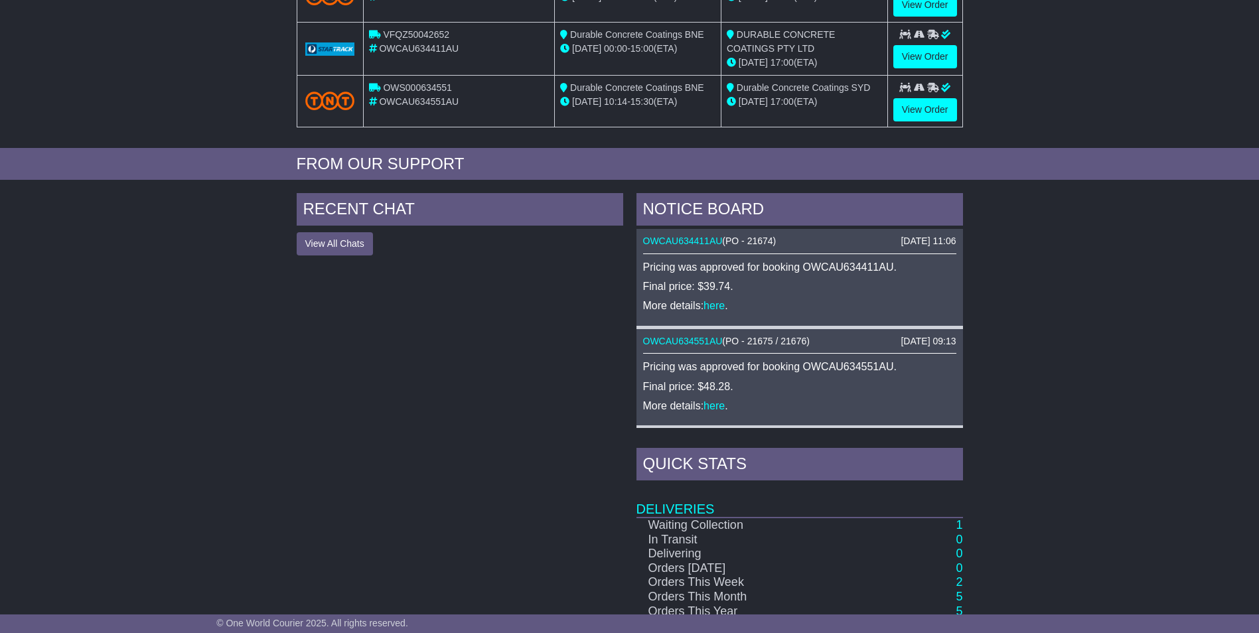
scroll to position [398, 0]
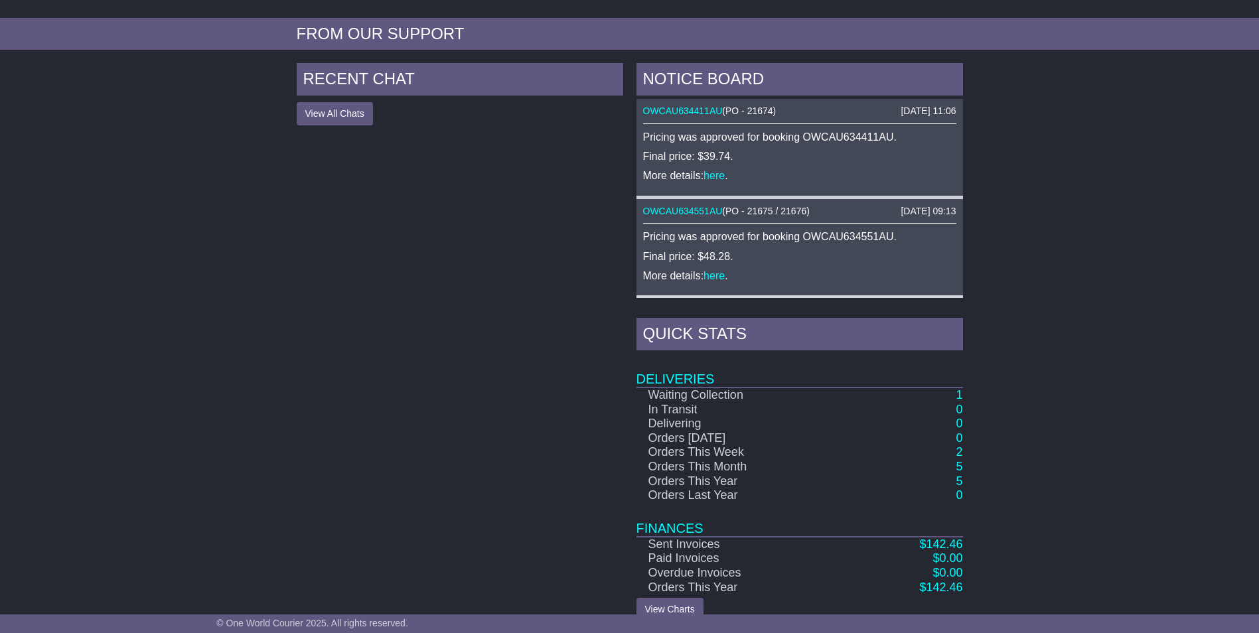
scroll to position [526, 0]
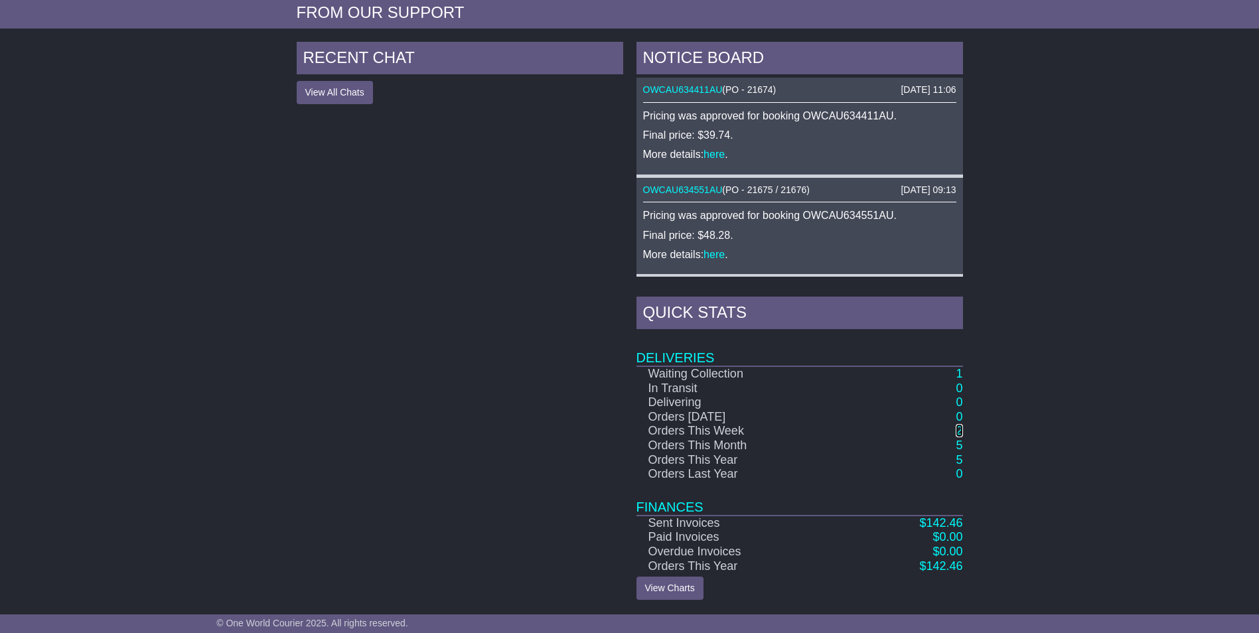
click at [960, 430] on link "2" at bounding box center [959, 430] width 7 height 13
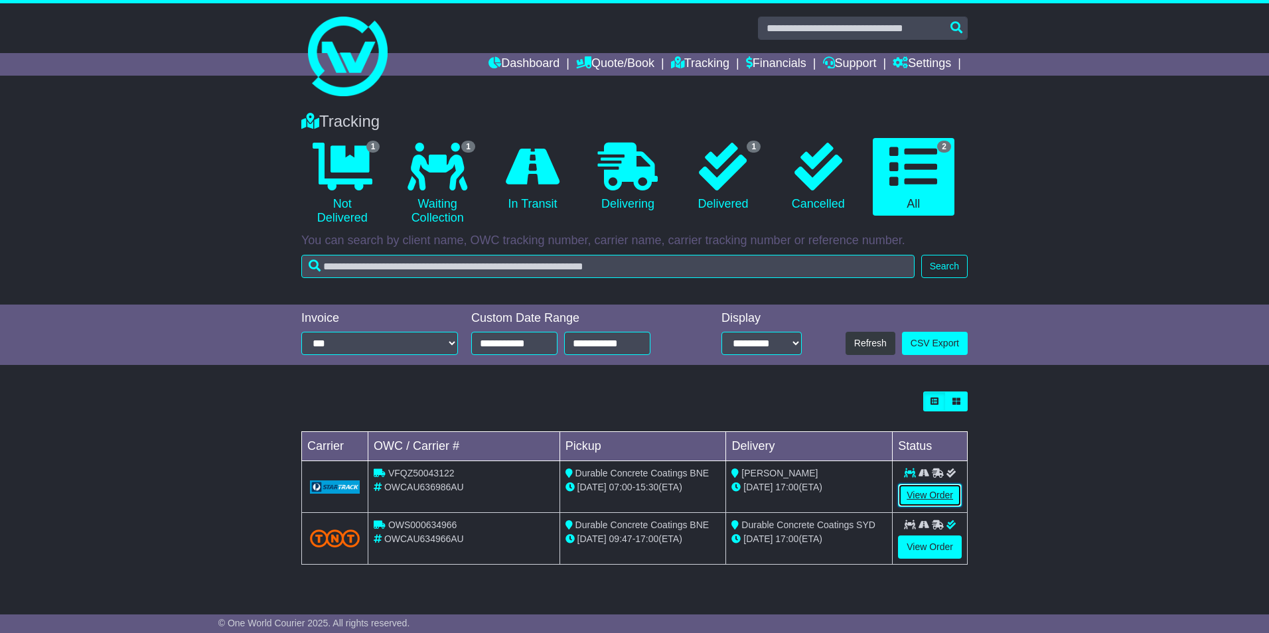
click at [934, 485] on link "View Order" at bounding box center [930, 495] width 64 height 23
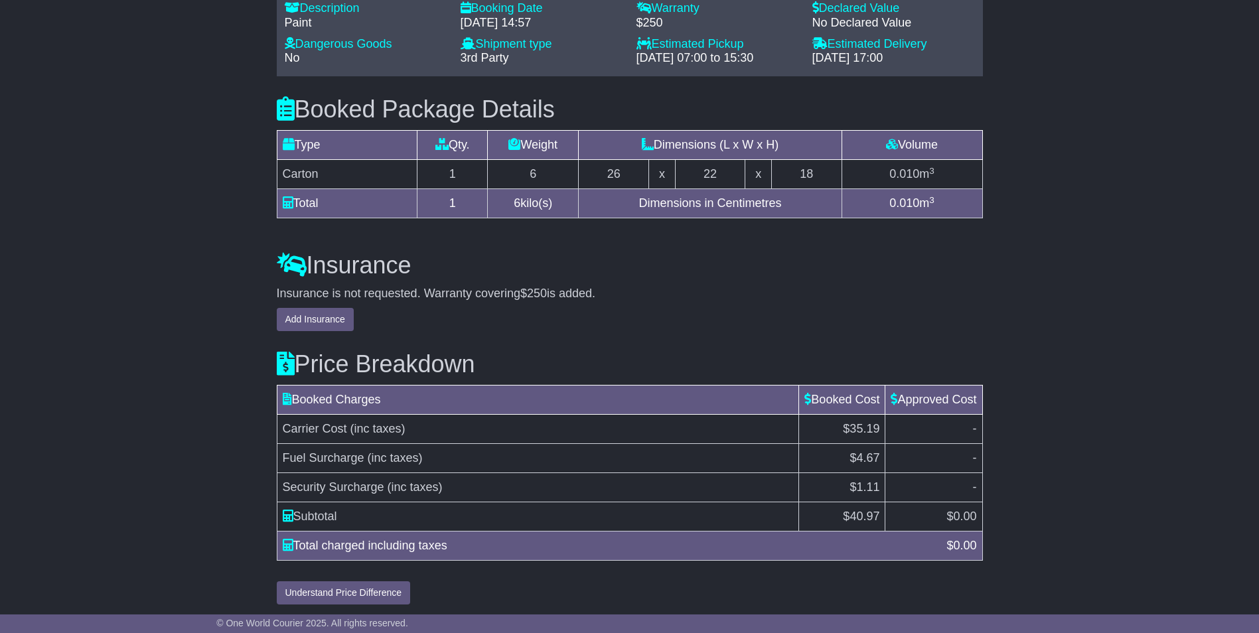
scroll to position [1190, 0]
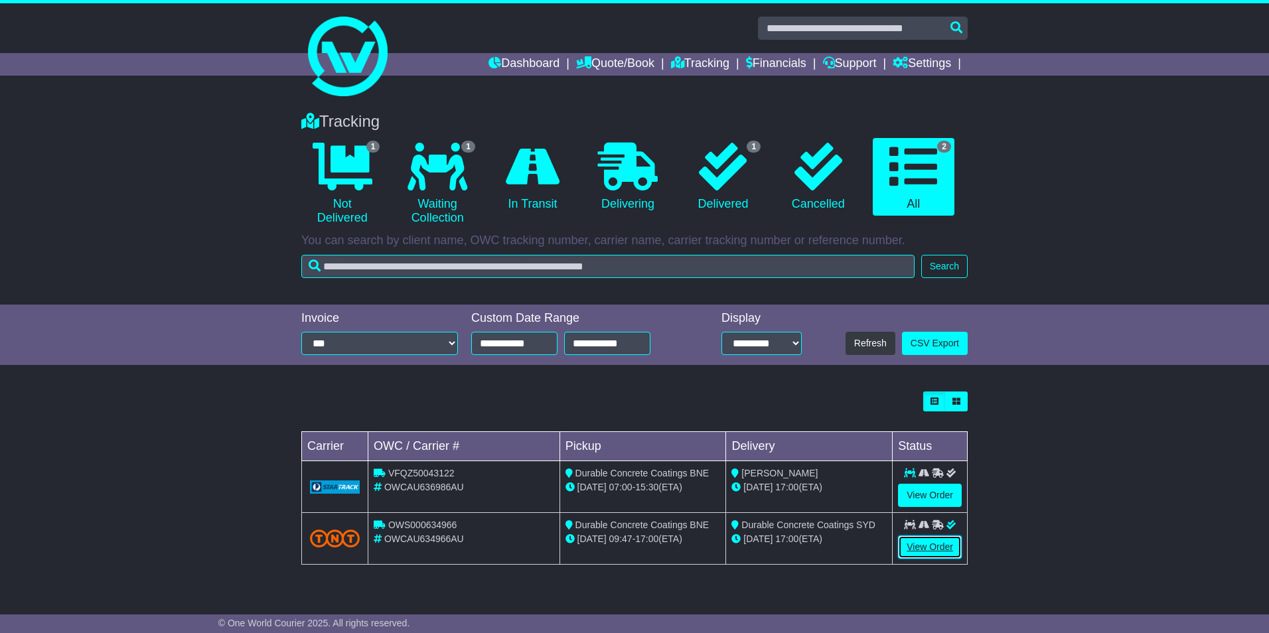
click at [918, 542] on link "View Order" at bounding box center [930, 547] width 64 height 23
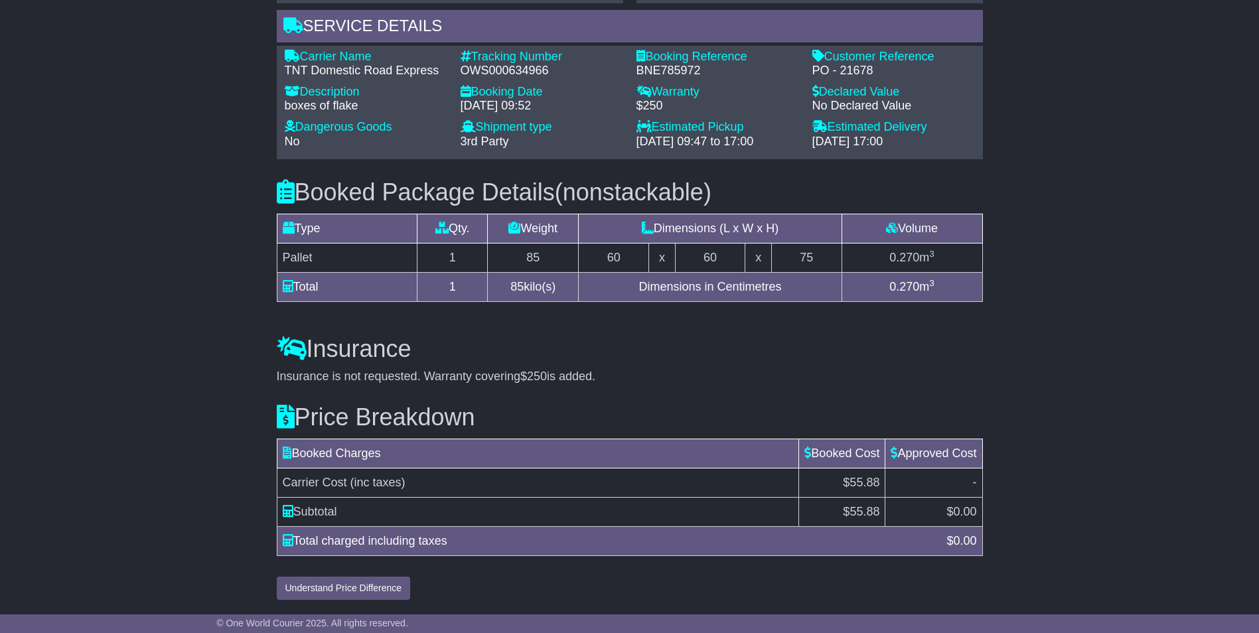
scroll to position [1030, 0]
drag, startPoint x: 558, startPoint y: 72, endPoint x: 462, endPoint y: 68, distance: 96.3
click at [462, 68] on div "OWS000634966" at bounding box center [542, 71] width 163 height 15
copy div "OWS000634966"
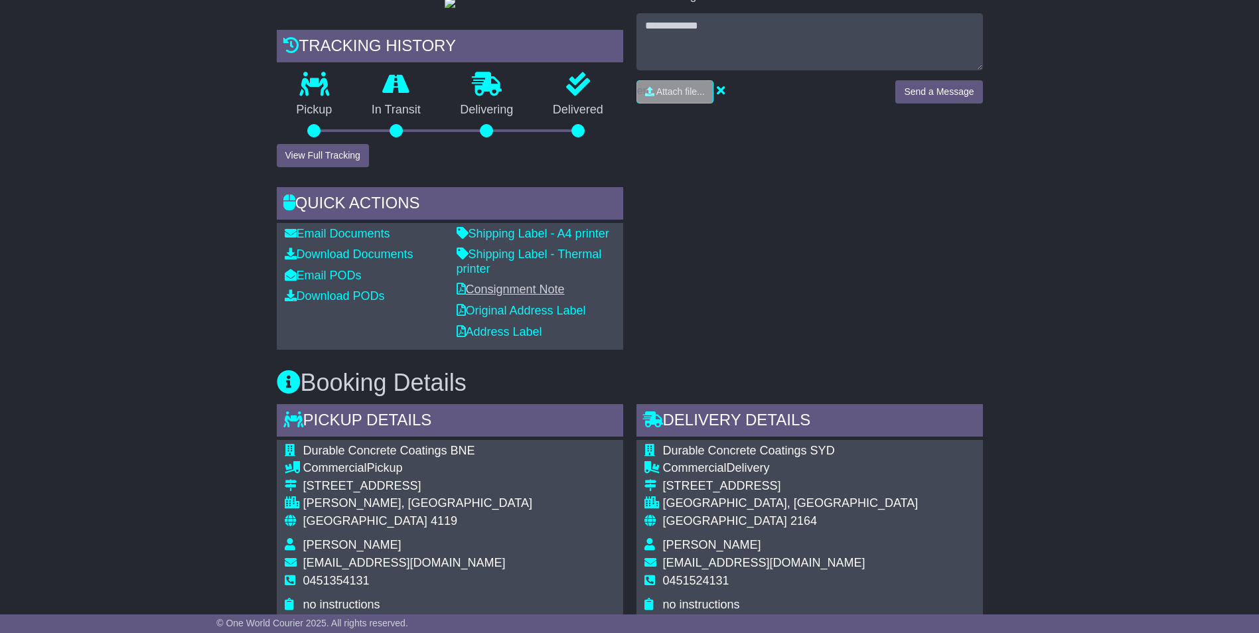
scroll to position [366, 0]
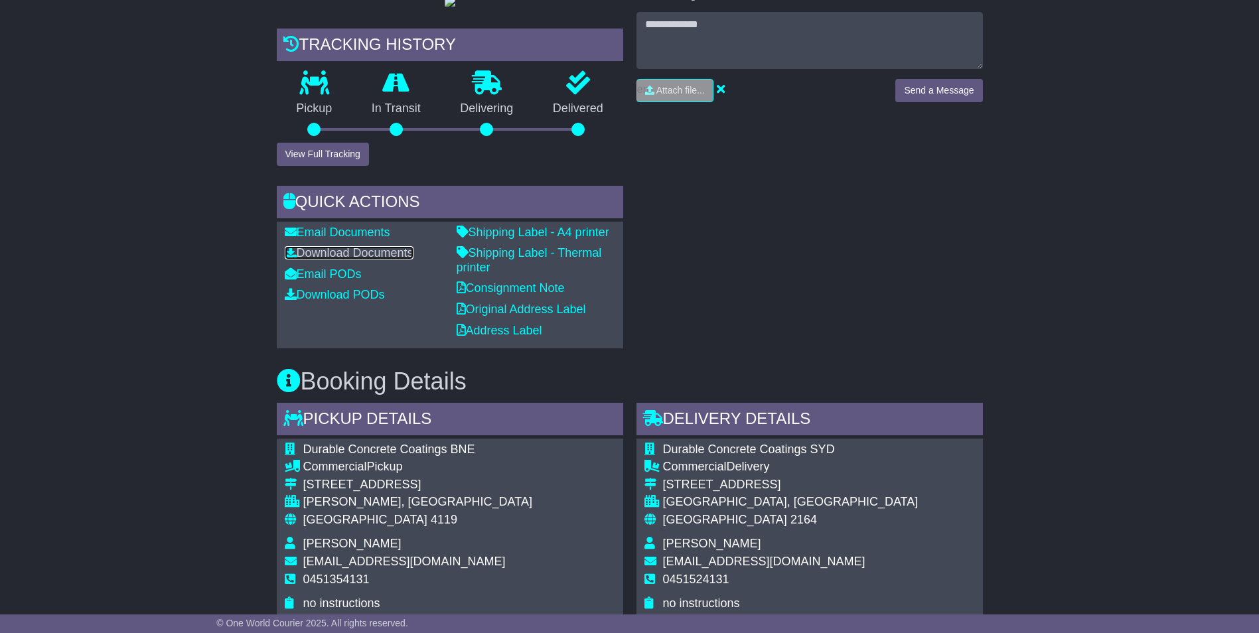
click at [344, 259] on link "Download Documents" at bounding box center [349, 252] width 129 height 13
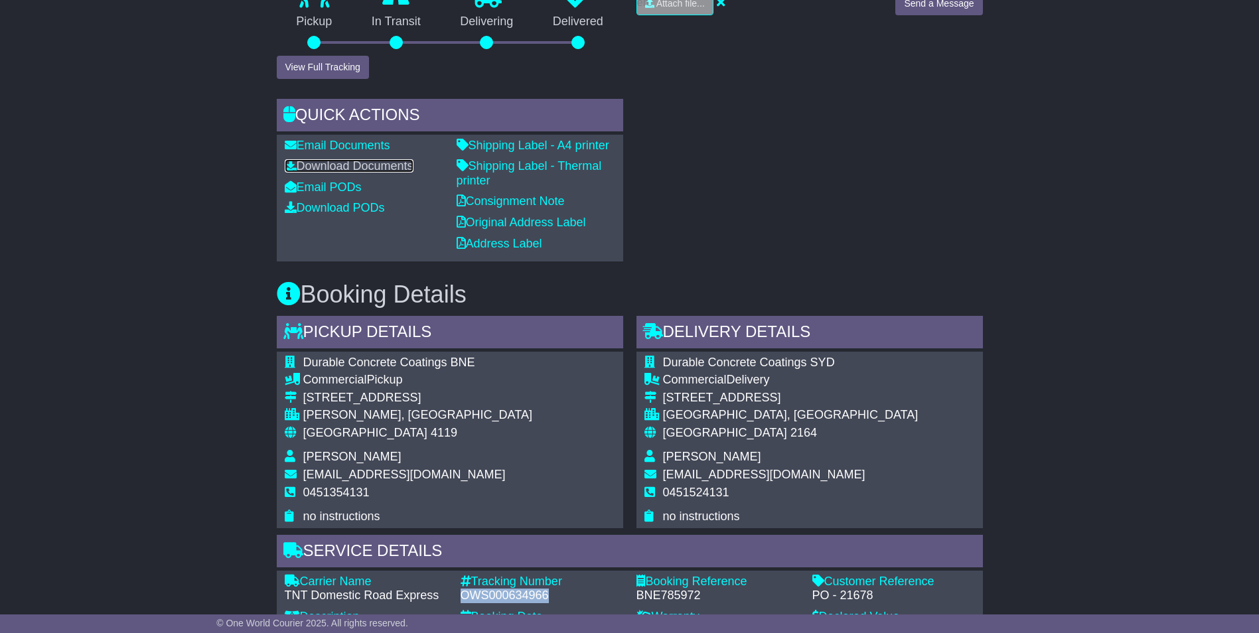
scroll to position [433, 0]
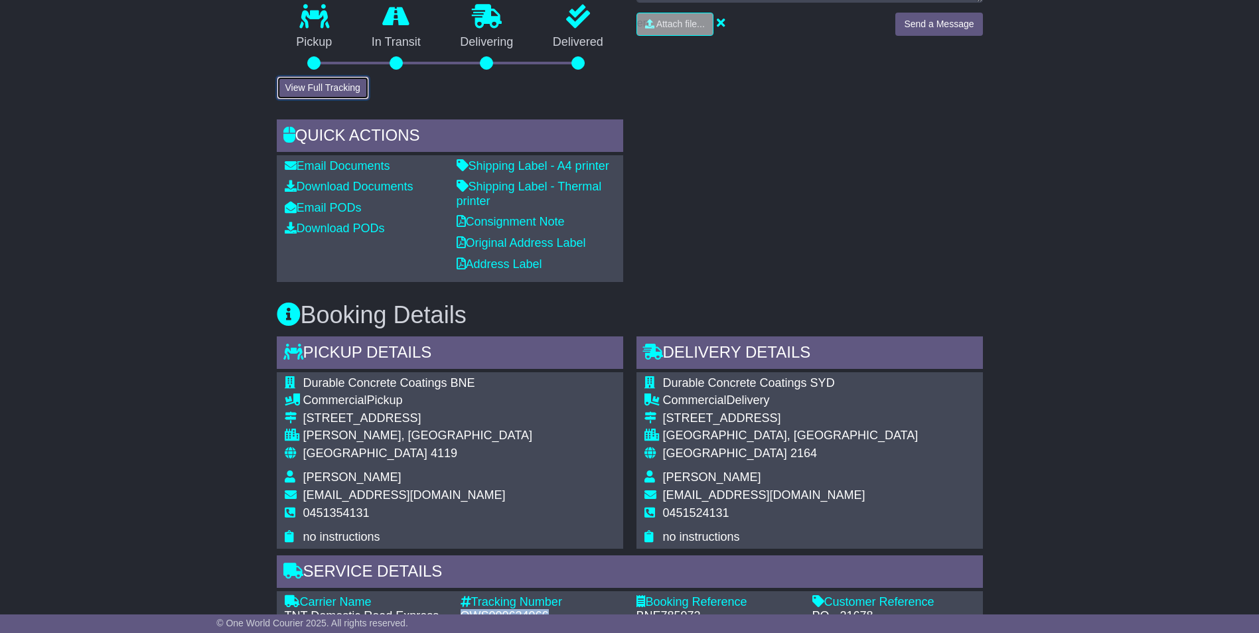
click at [312, 100] on button "View Full Tracking" at bounding box center [323, 87] width 92 height 23
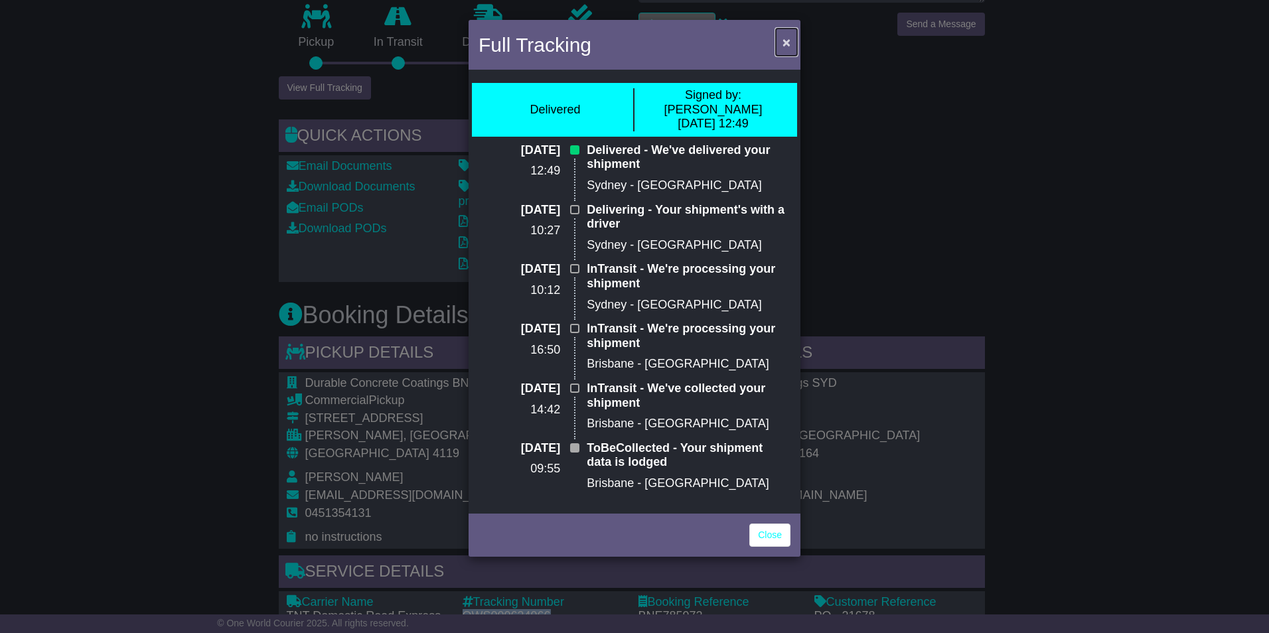
click at [782, 38] on button "×" at bounding box center [786, 42] width 21 height 27
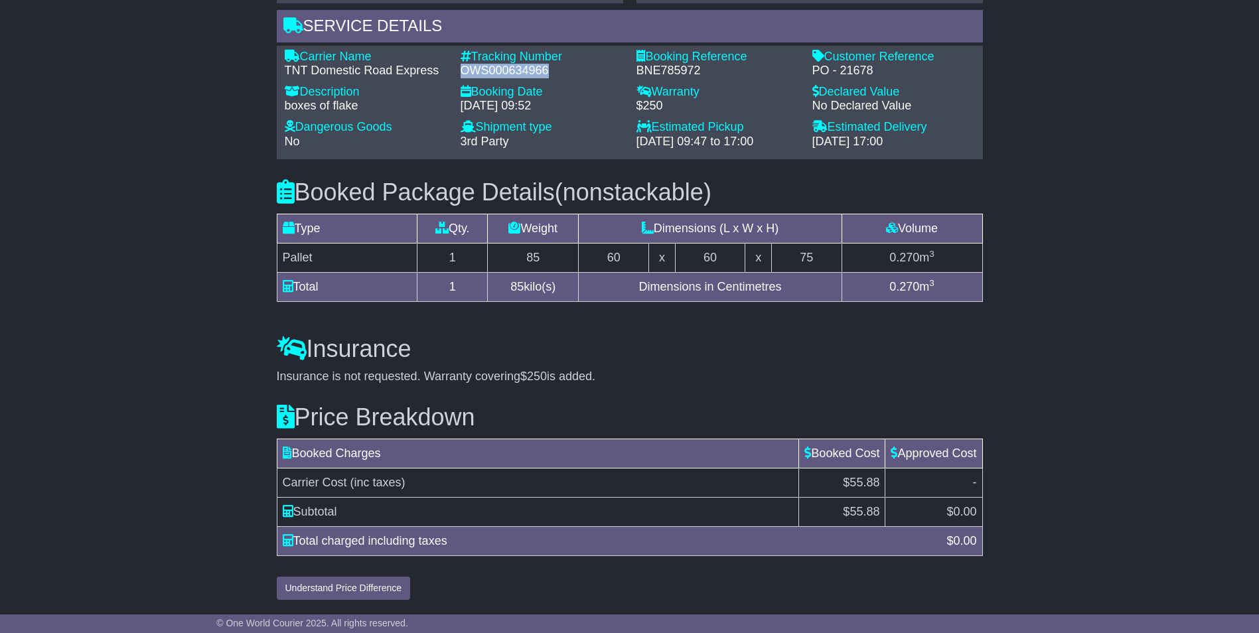
scroll to position [1030, 0]
